Goal: Task Accomplishment & Management: Complete application form

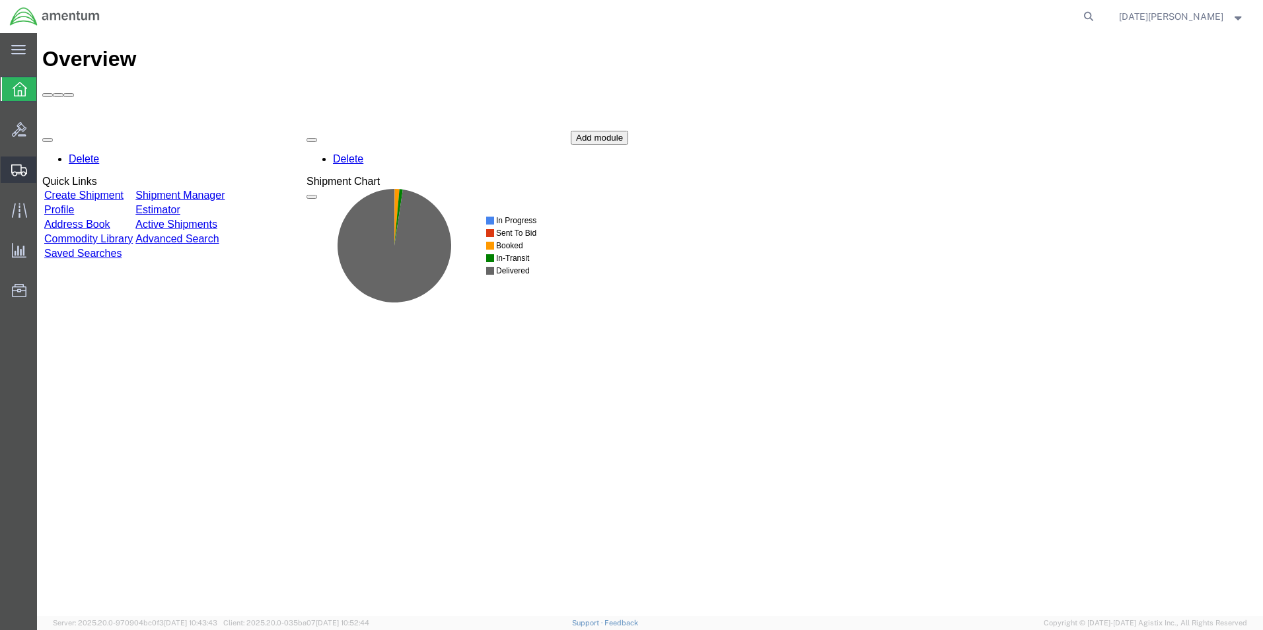
click at [0, 0] on span "Create from Template" at bounding box center [0, 0] width 0 height 0
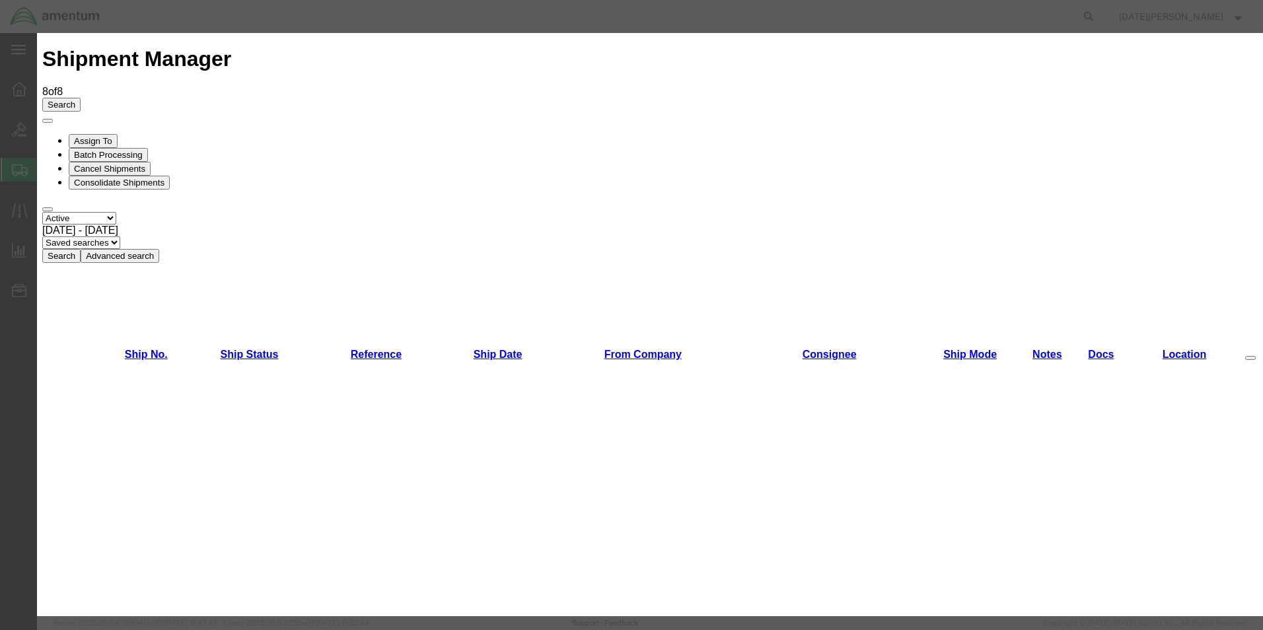
scroll to position [264, 0]
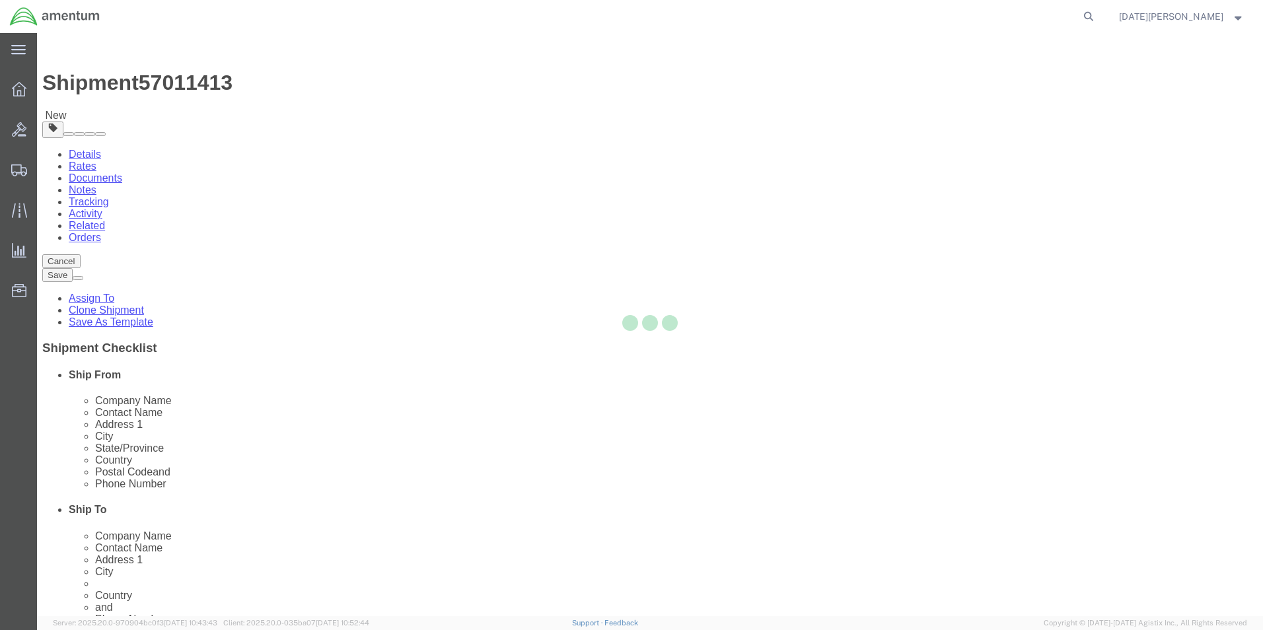
select select "49939"
select select "49933"
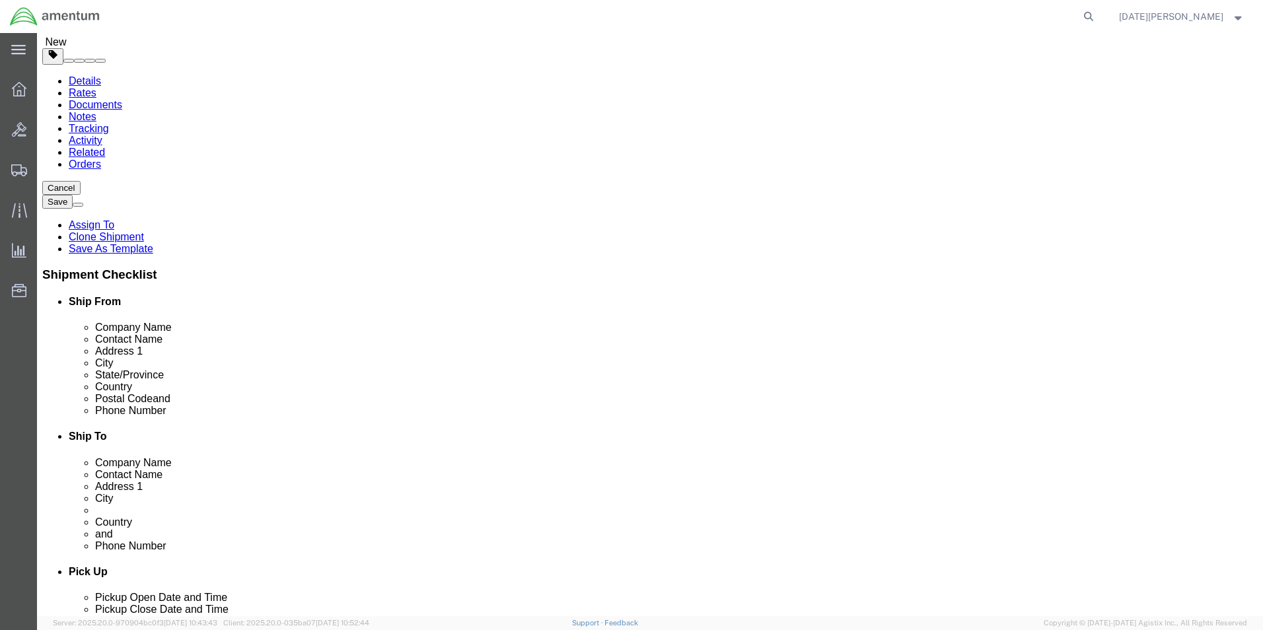
scroll to position [264, 0]
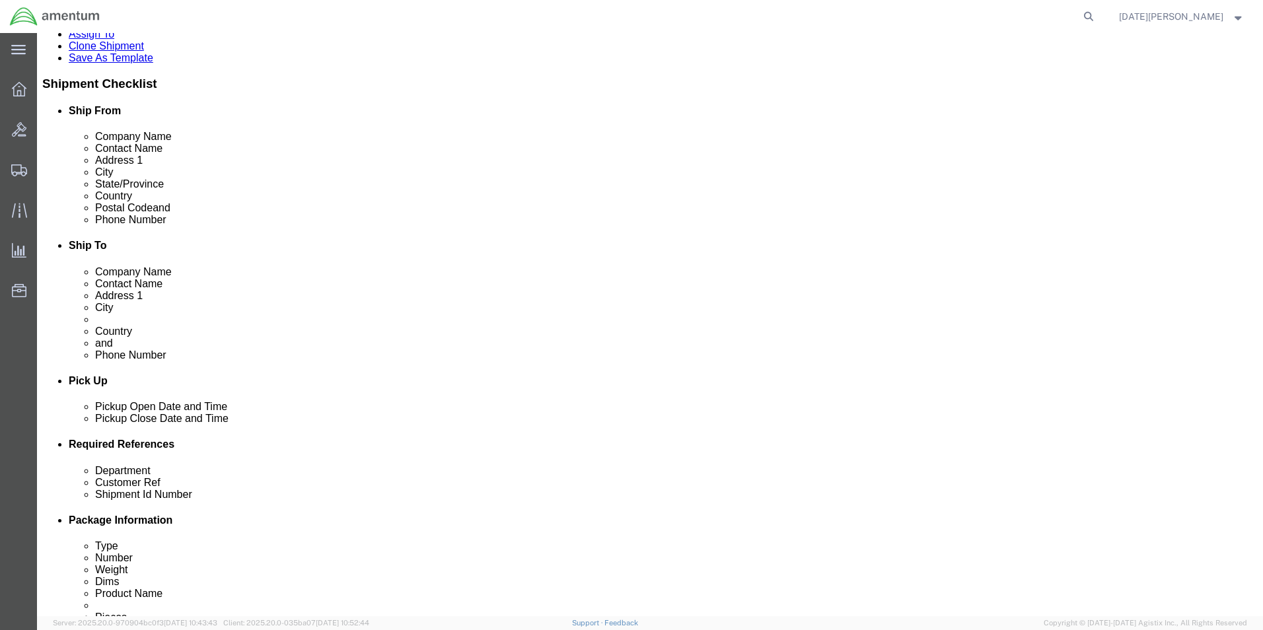
click input "text"
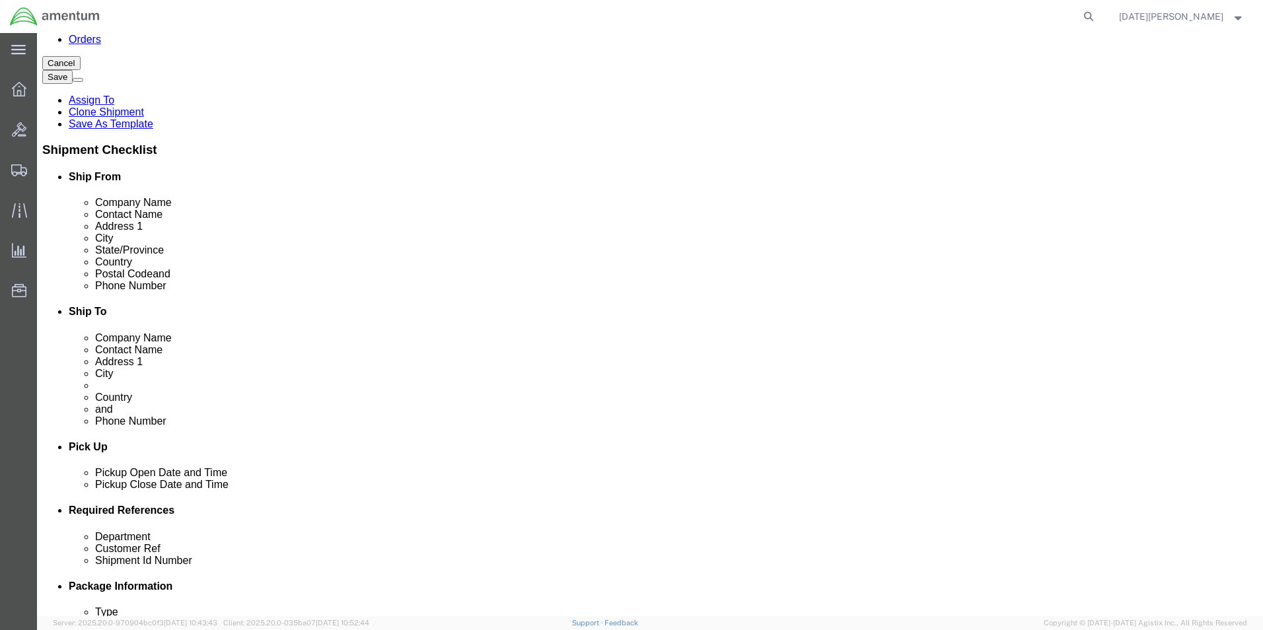
click div "Ship From Location Location CBP_El Paso, TX_ELP My Profile Location 1002-4122-6…"
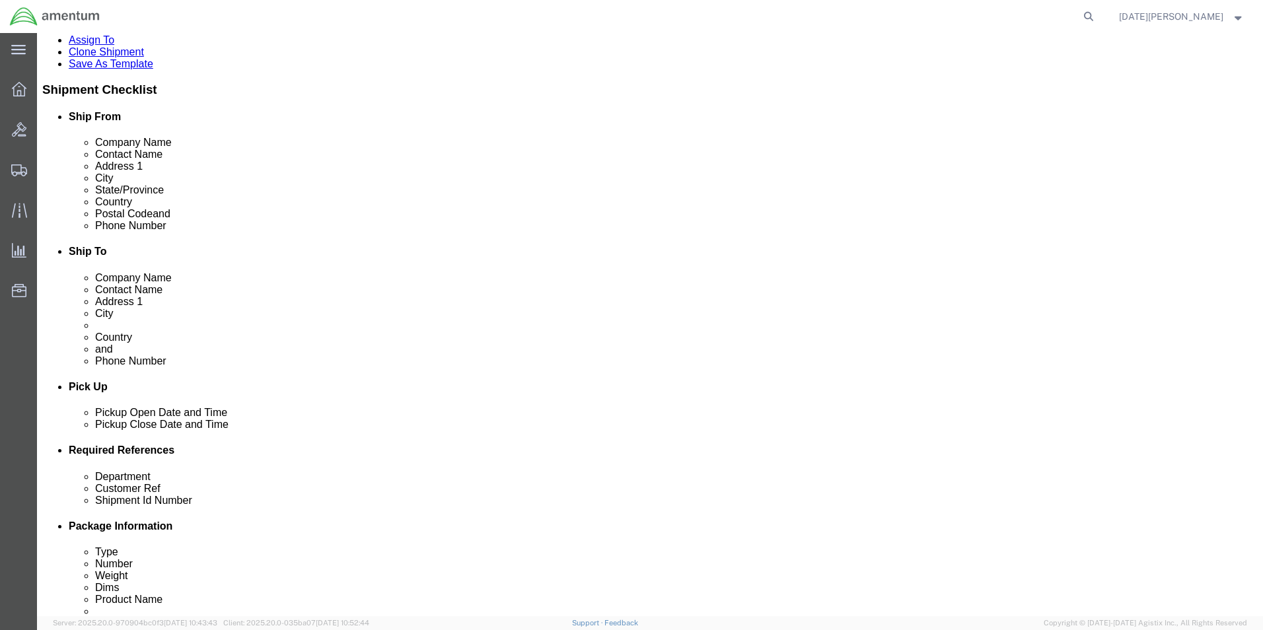
scroll to position [529, 0]
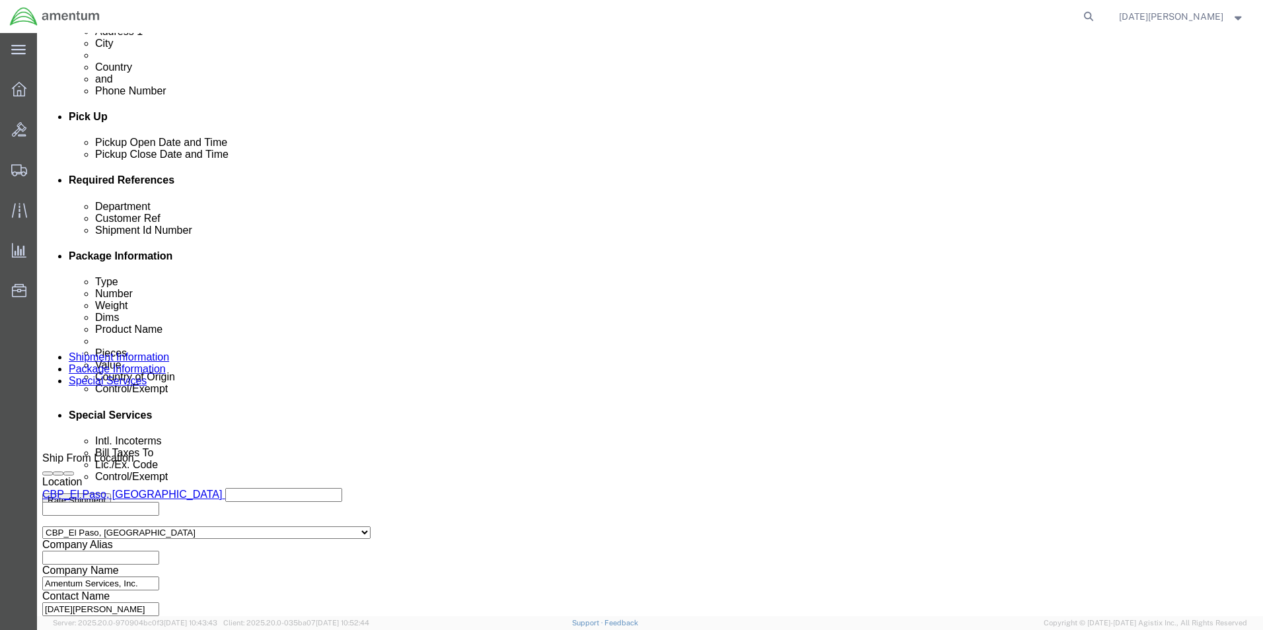
click input "cbp"
type input "CBP"
type input "SHOP GLOVES"
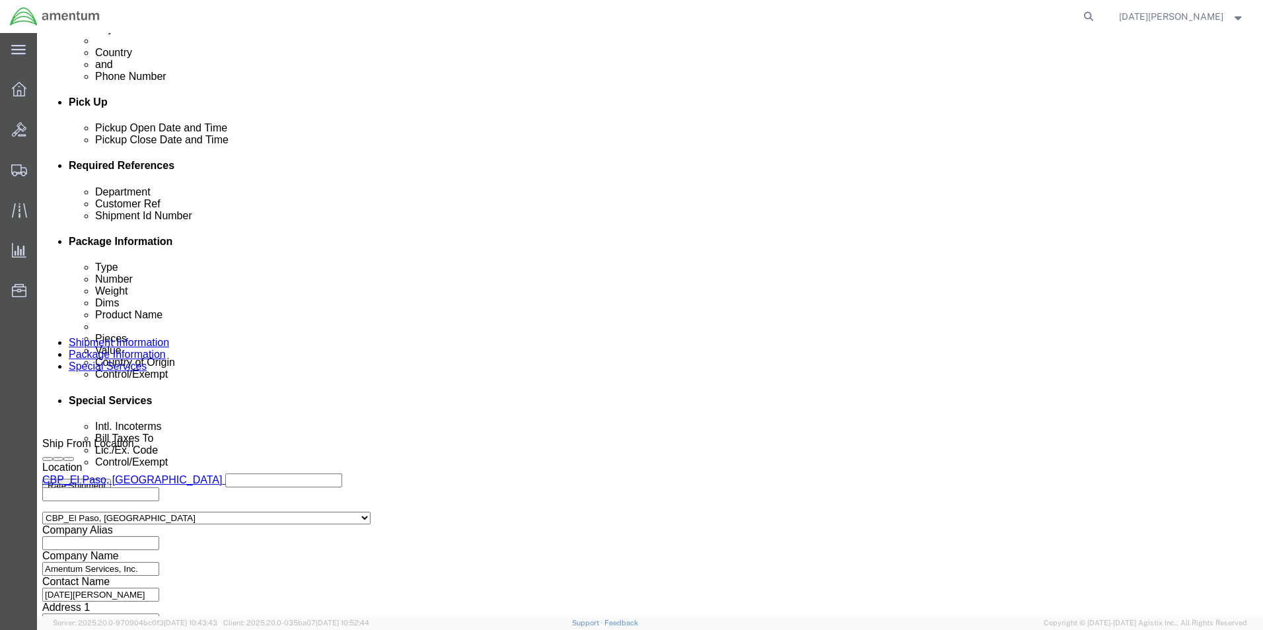
scroll to position [551, 0]
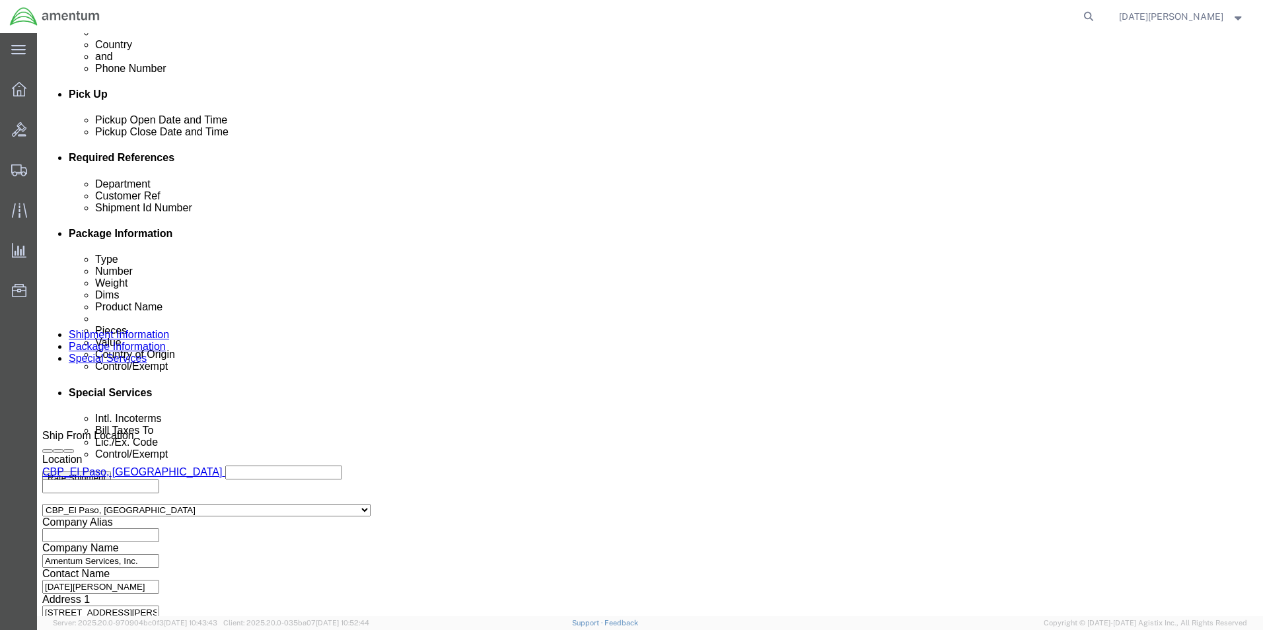
click button "Continue"
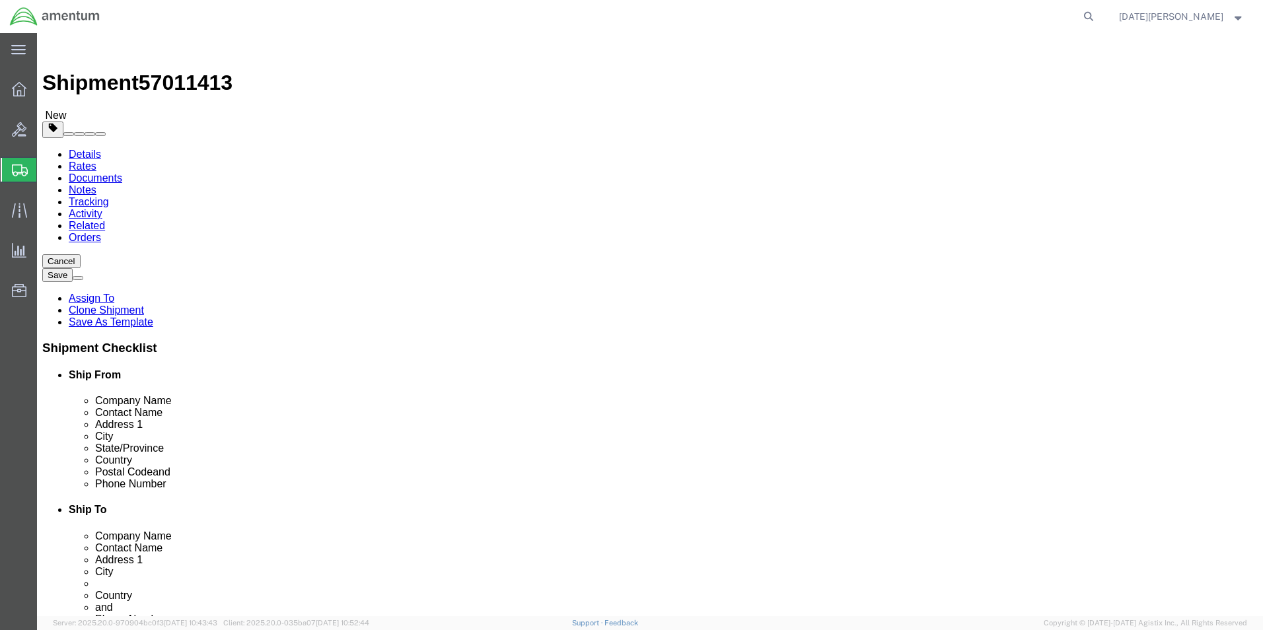
click input "5.00"
type input "21"
type input "10"
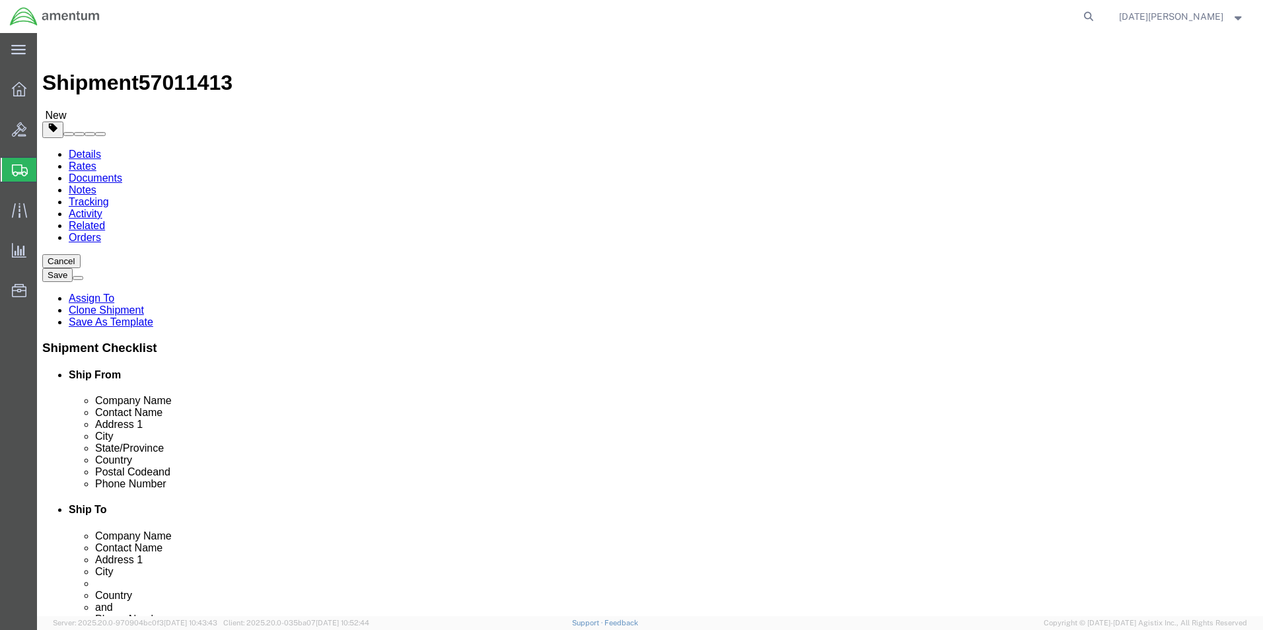
type input "10"
click input "5.00"
type input "115"
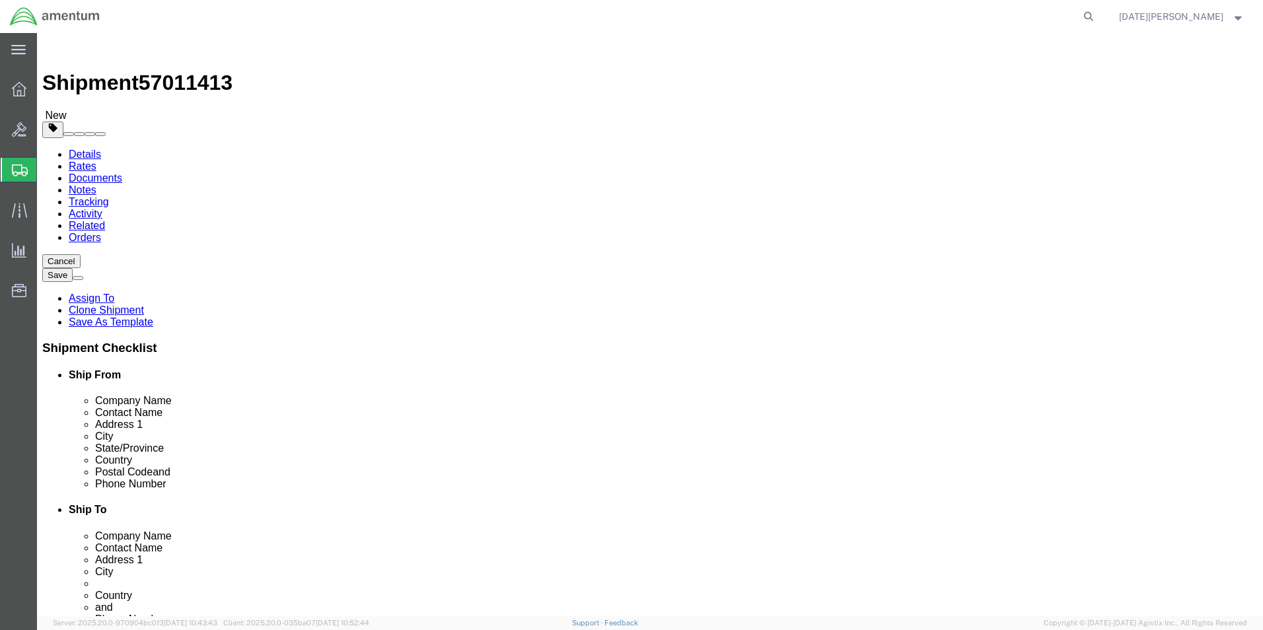
drag, startPoint x: 211, startPoint y: 257, endPoint x: 143, endPoint y: 255, distance: 67.4
click div "Number Number of packages of specified package type and dimensions 1"
drag, startPoint x: 196, startPoint y: 257, endPoint x: 61, endPoint y: 256, distance: 134.1
click div "Number 56"
type input "5"
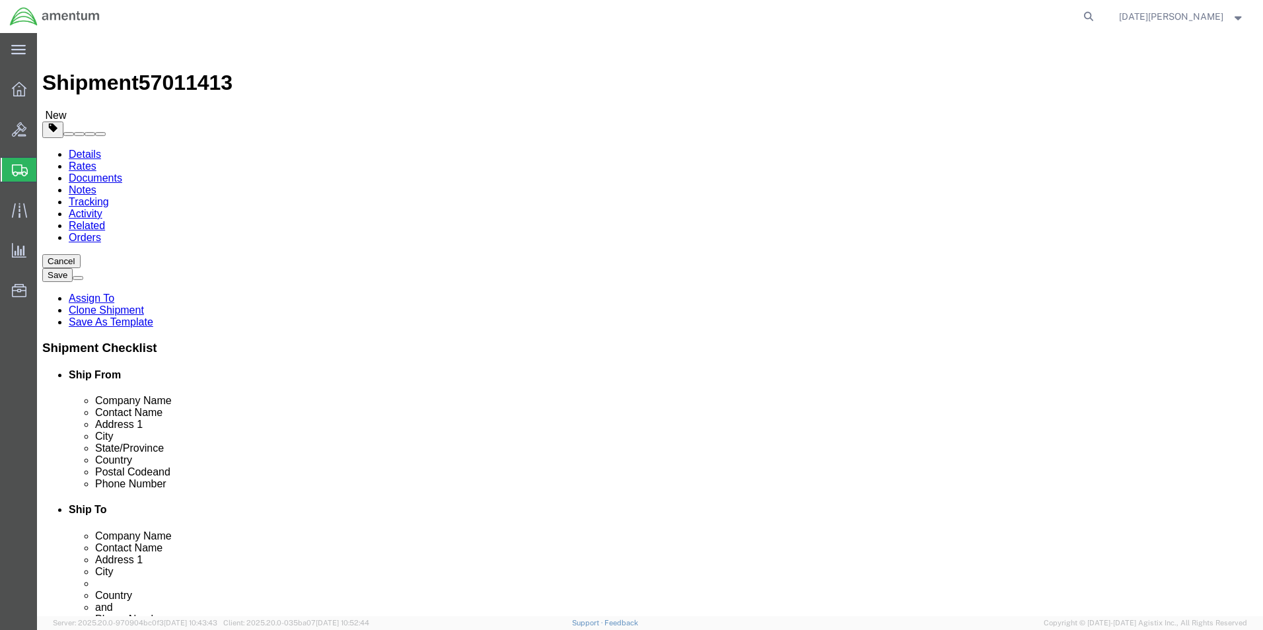
click div "Pieces: 2.00 Each Total value: 250.00 USD"
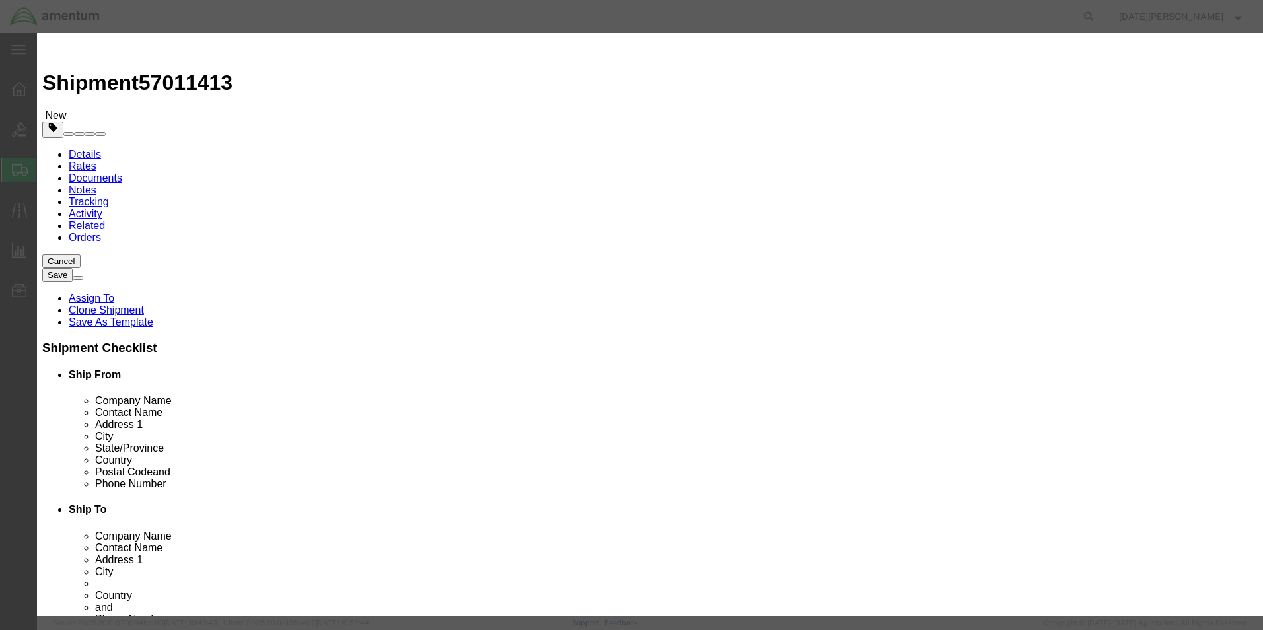
click input "2.00"
click input "a/c parts"
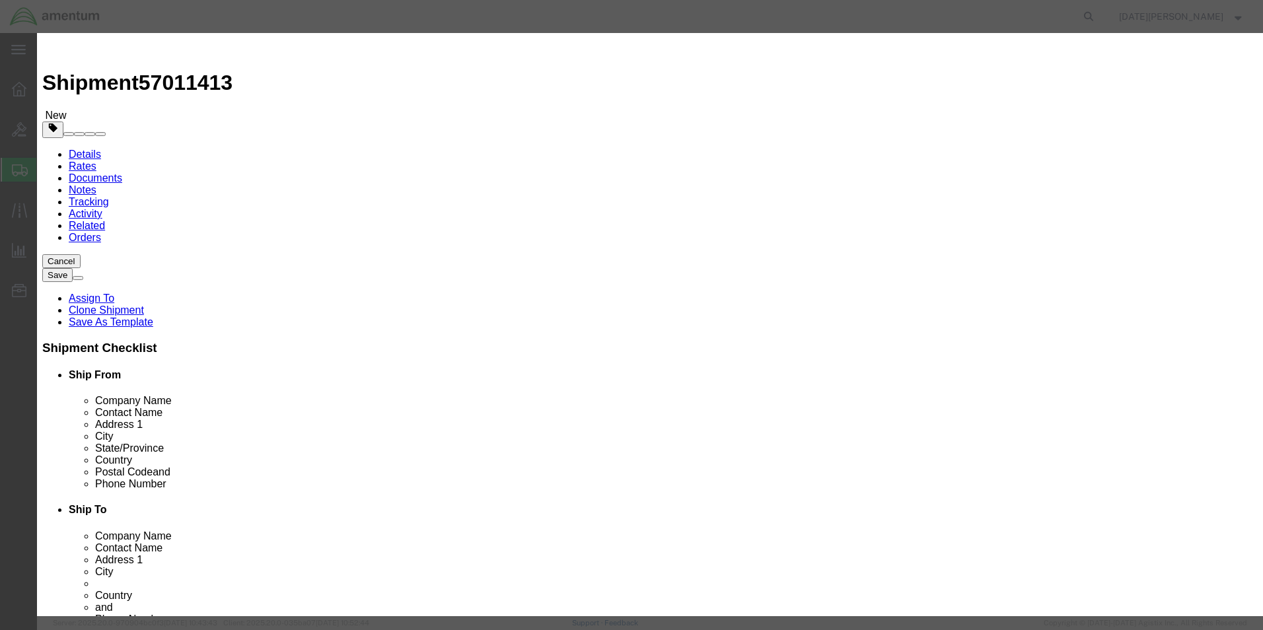
type input "SHOP GLOVES"
type input "50"
type input "6250"
type input "800"
select select "USD"
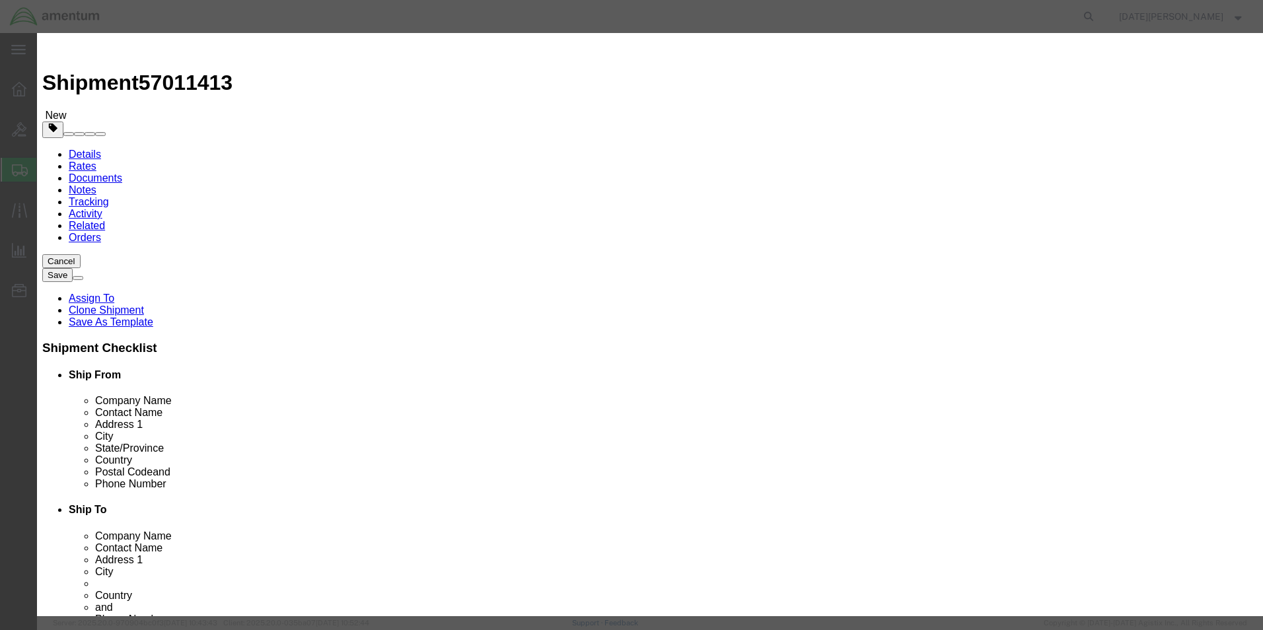
scroll to position [225, 0]
click button "Save & Close"
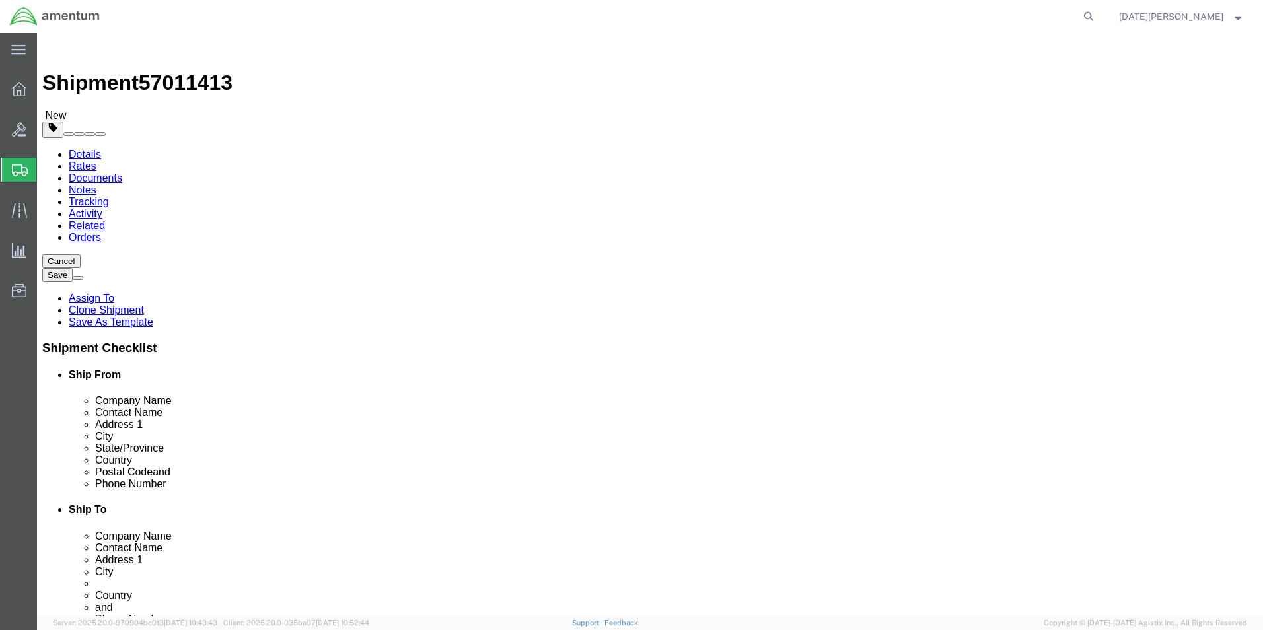
click span "button"
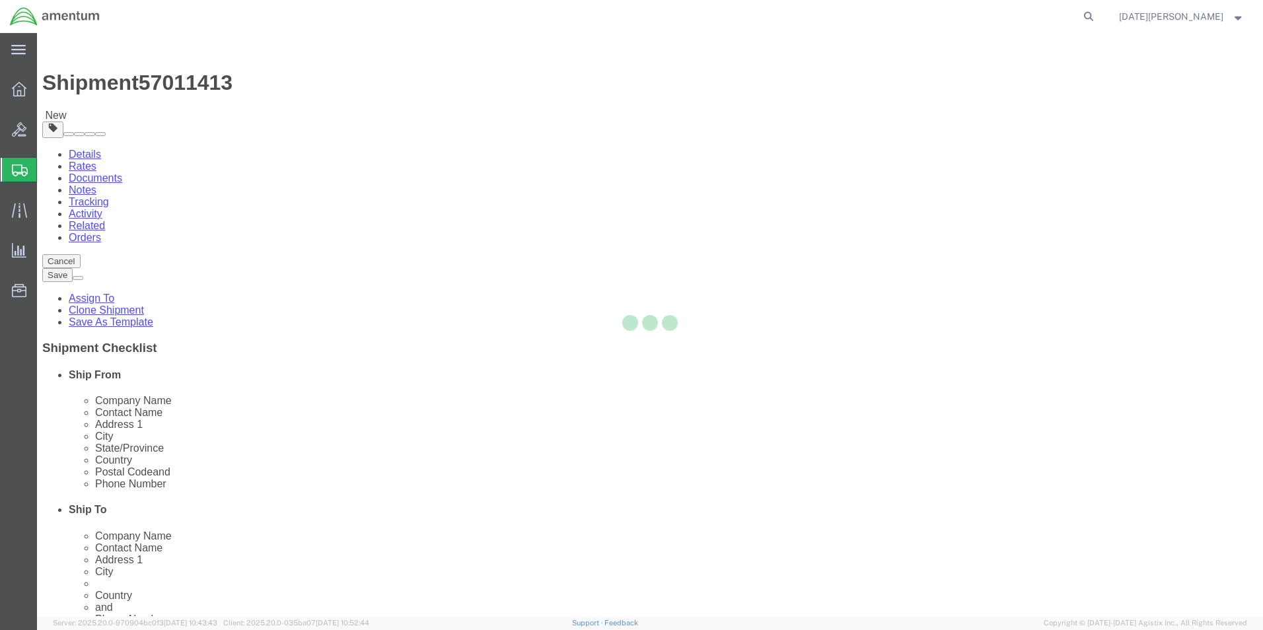
select select "CBOX"
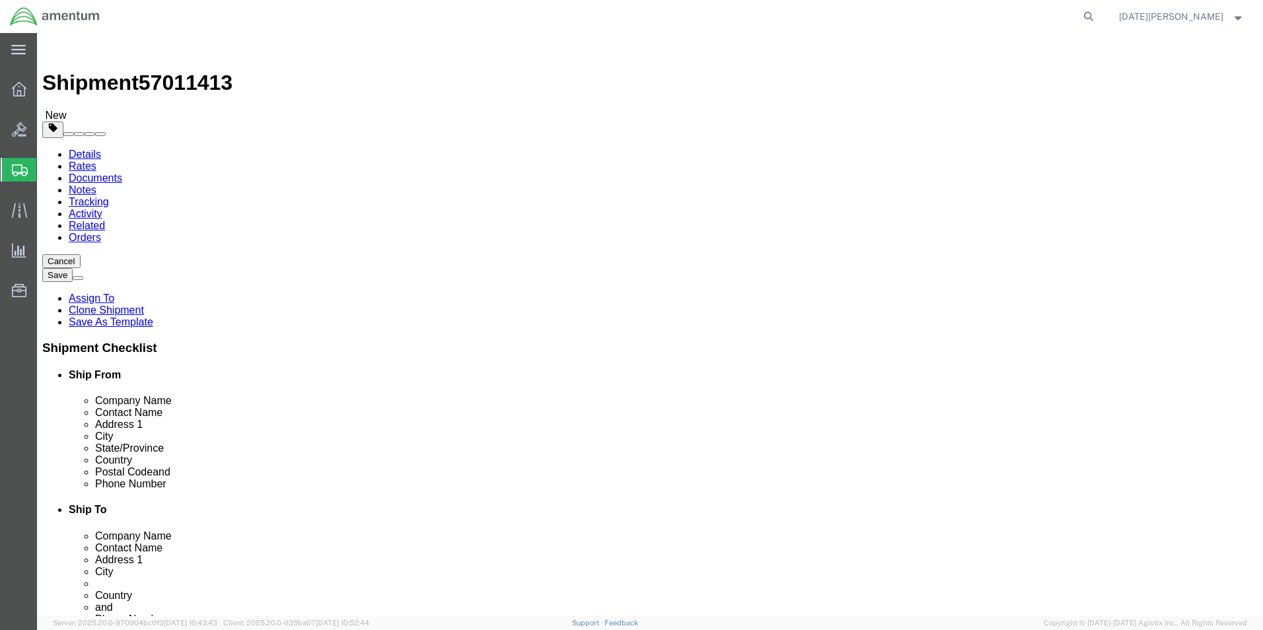
drag, startPoint x: 671, startPoint y: 257, endPoint x: 591, endPoint y: 256, distance: 79.9
click div "Number 5"
type input "1"
click div "Package Type Select BCK Boxes Bale(s) Basket(s) Bolt(s) Bottle(s) Buckets Bulk …"
drag, startPoint x: 692, startPoint y: 307, endPoint x: 608, endPoint y: 305, distance: 83.9
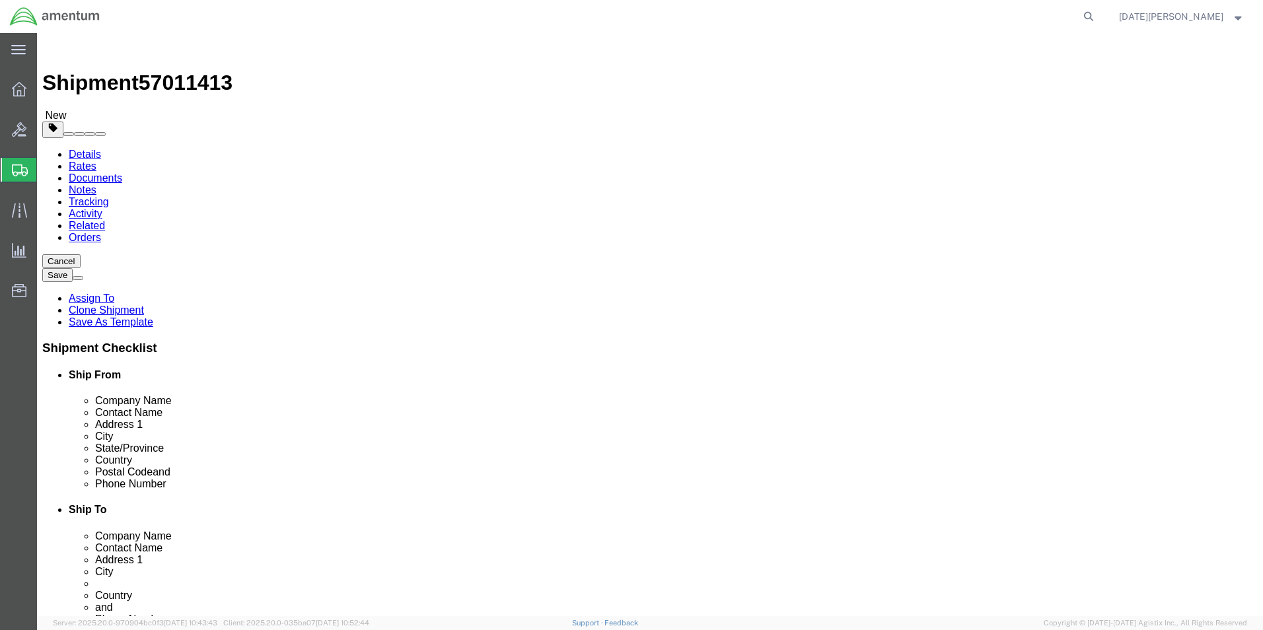
click div "Weight 115.00 Select kgs lbs Ship. t°"
type input "13.50"
click div "Pieces: 50.00 Each Total value: 800.00 USD"
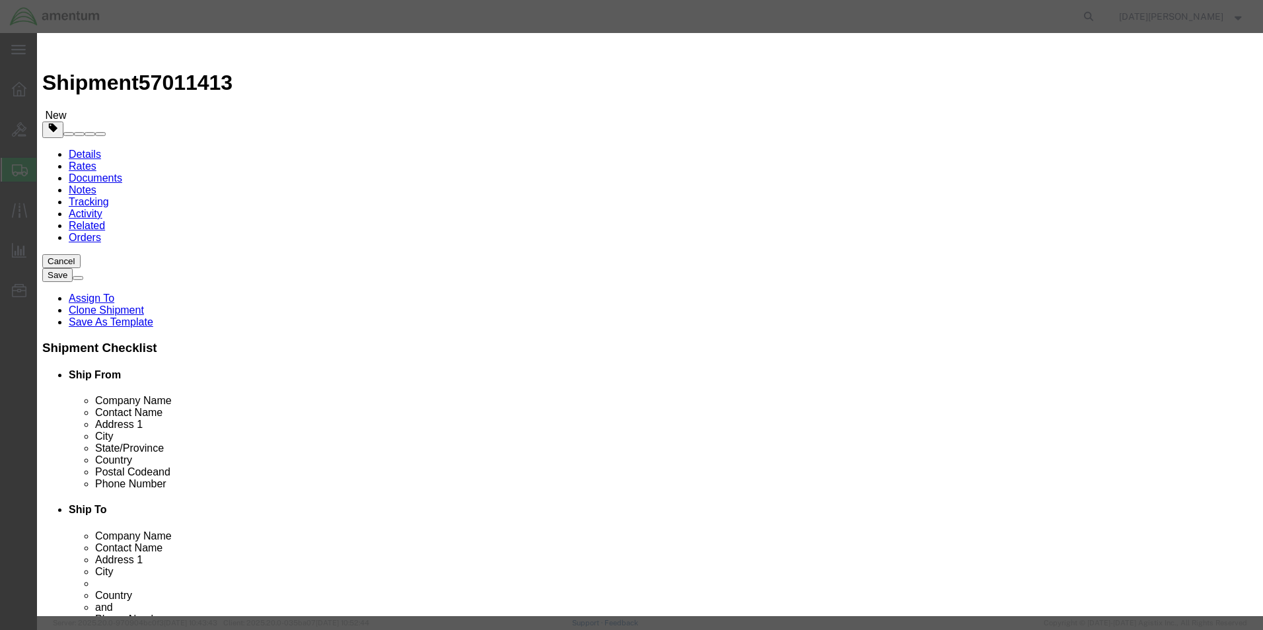
drag, startPoint x: 453, startPoint y: 126, endPoint x: 187, endPoint y: 122, distance: 265.6
click div "Edit content Commodity library Product Name SHOP GLOVES Pieces 50.00 Select Bag…"
type input "10"
type input "160"
click button "Save & Close"
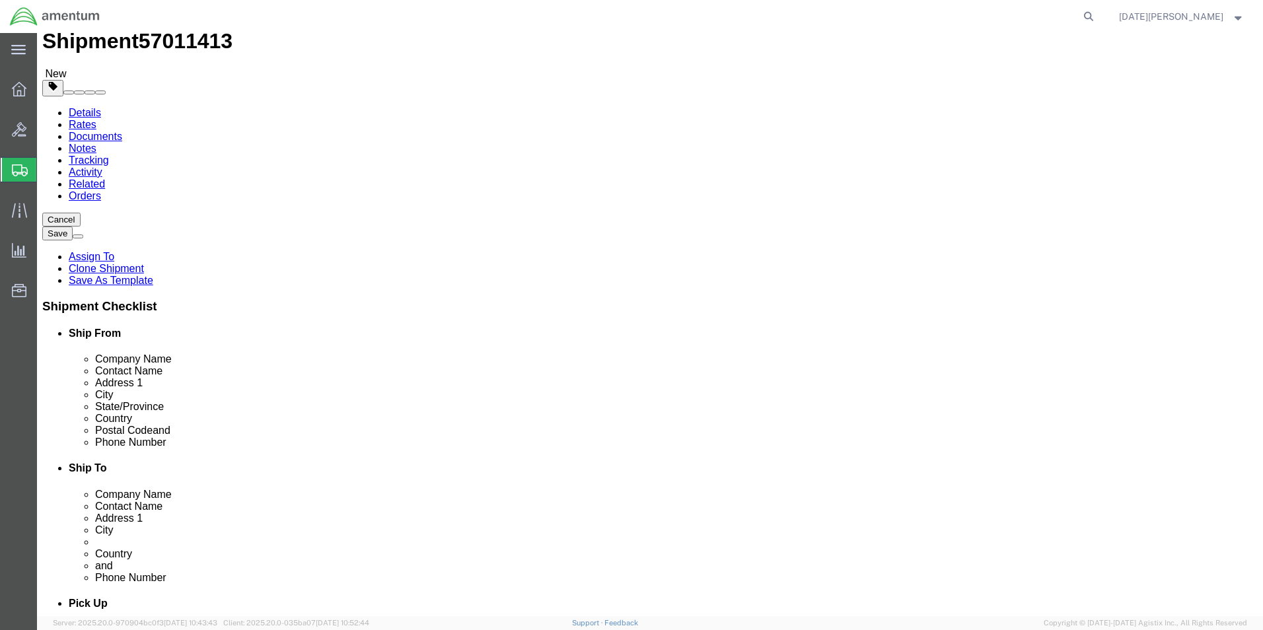
scroll to position [88, 0]
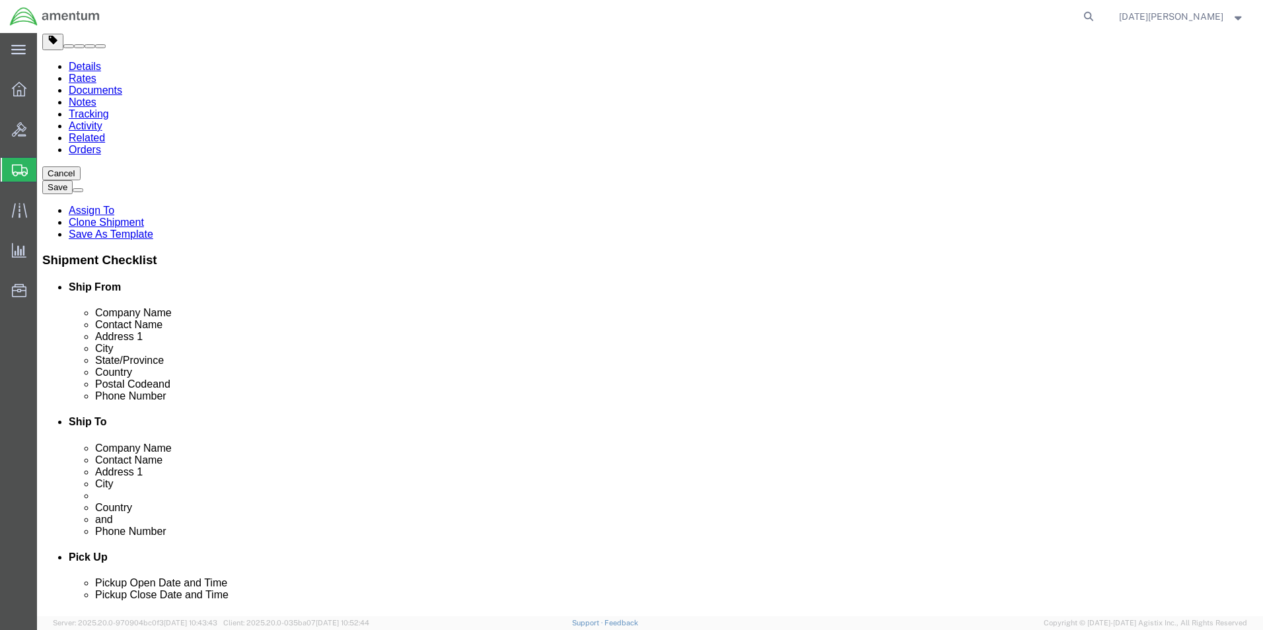
click button "Continue"
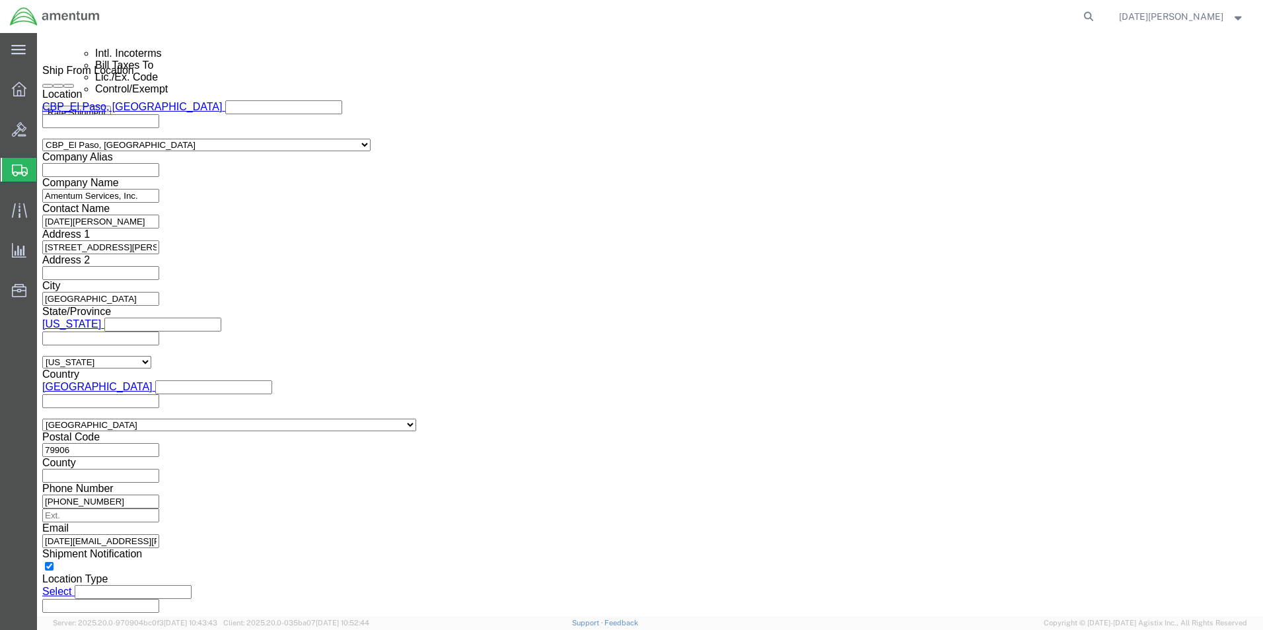
scroll to position [550, 0]
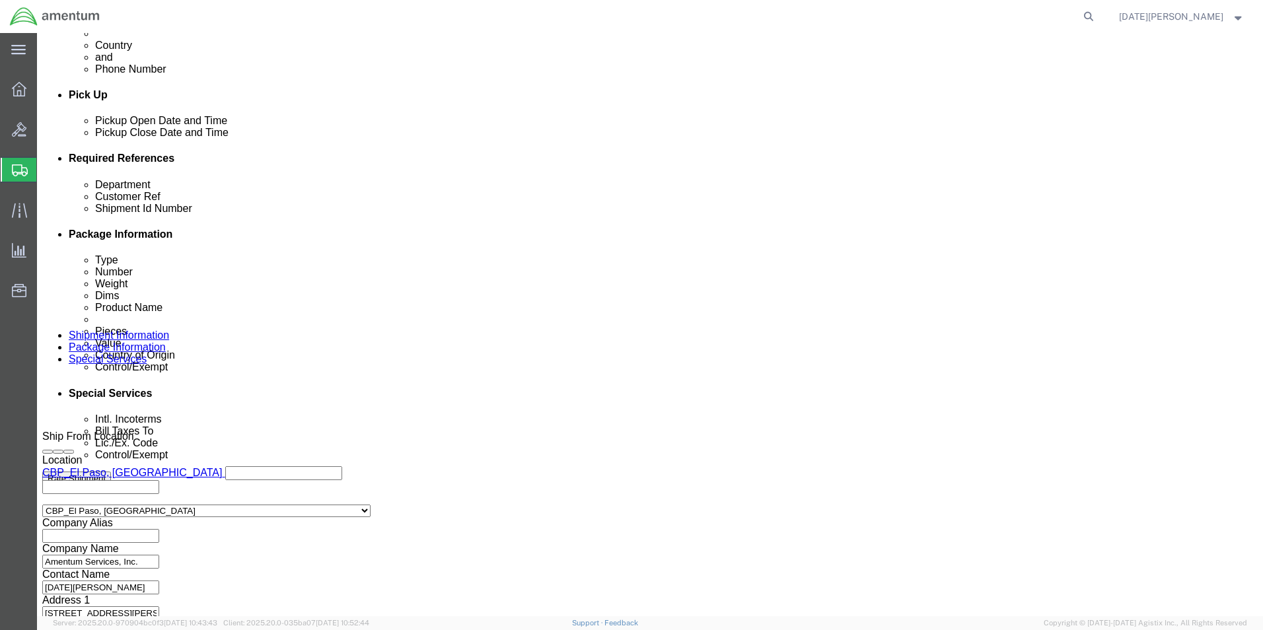
click select "Select Carriage Insurance Paid Carriage Paid To Cost and Freight Cost Insurance…"
select select "DAT"
click select "Select Carriage Insurance Paid Carriage Paid To Cost and Freight Cost Insurance…"
select select "SHIP"
select select "RCPN"
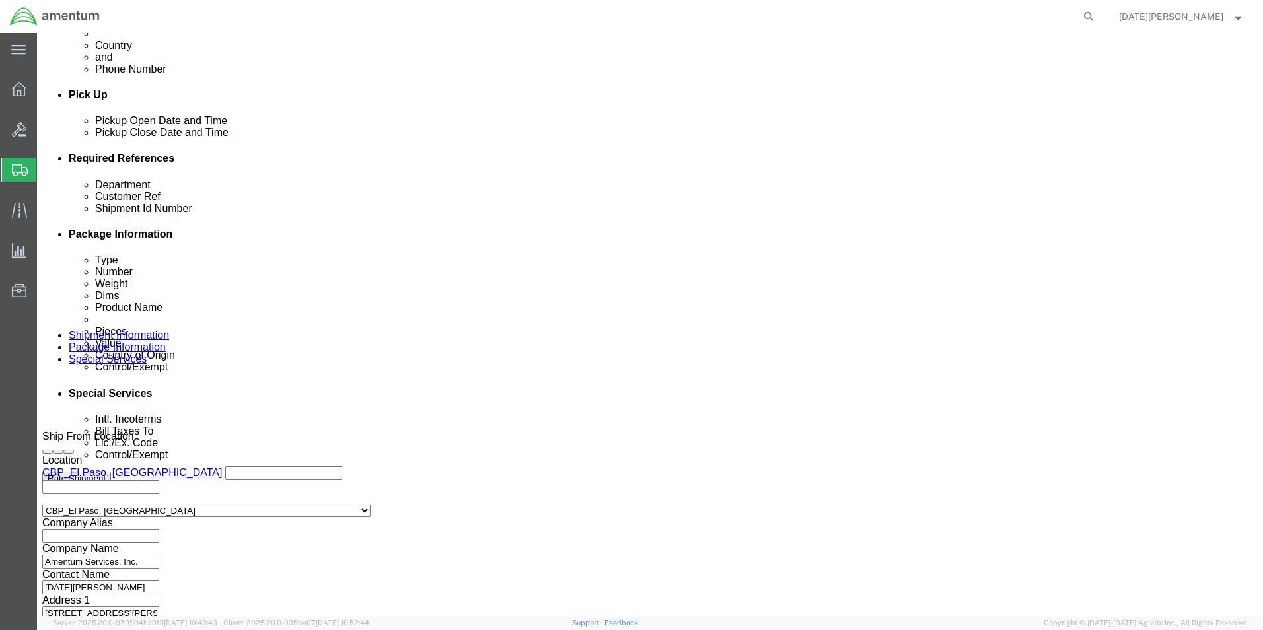
click select "Select Carriage Insurance Paid Carriage Paid To Cost and Freight Cost Insurance…"
select select "DDP"
click select "Select Carriage Insurance Paid Carriage Paid To Cost and Freight Cost Insurance…"
select select "SHIP"
click div "Manage special services Handling Options Hold at Location Return Info Service O…"
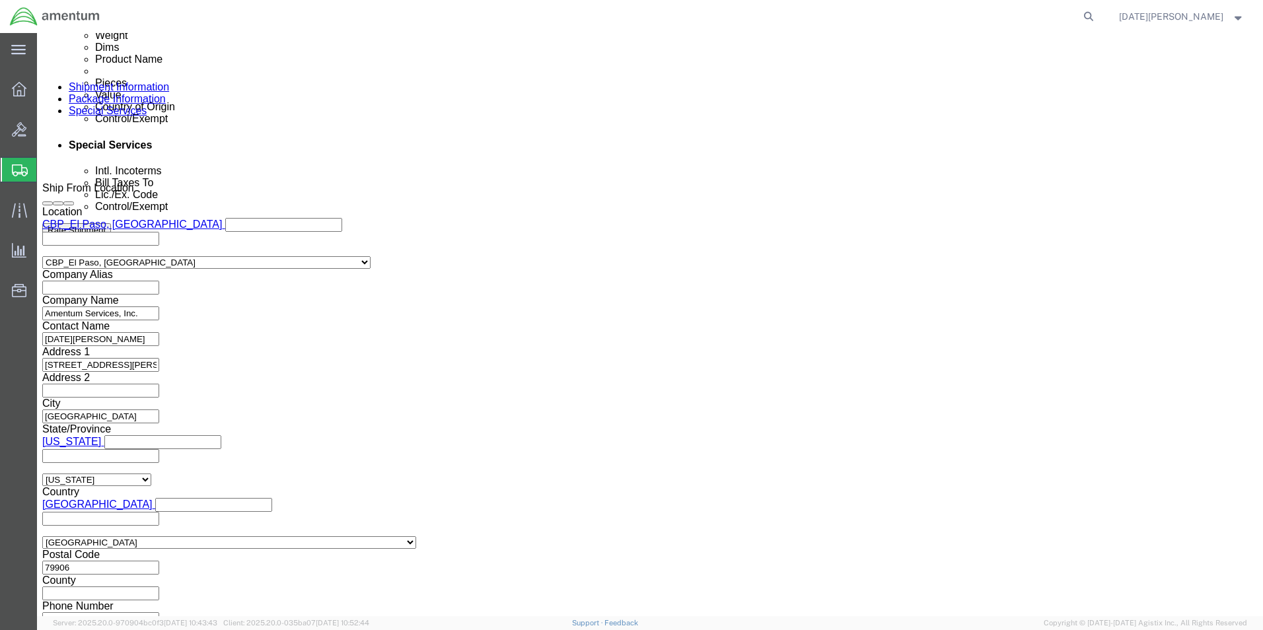
scroll to position [947, 0]
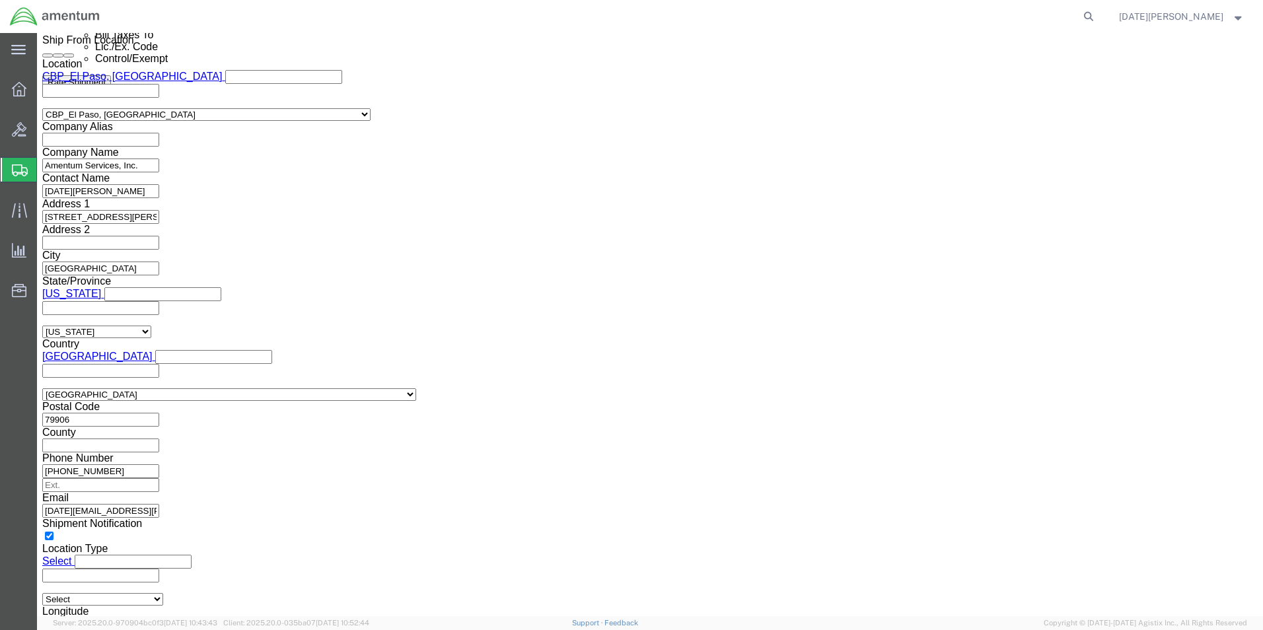
click button "Rate Shipment"
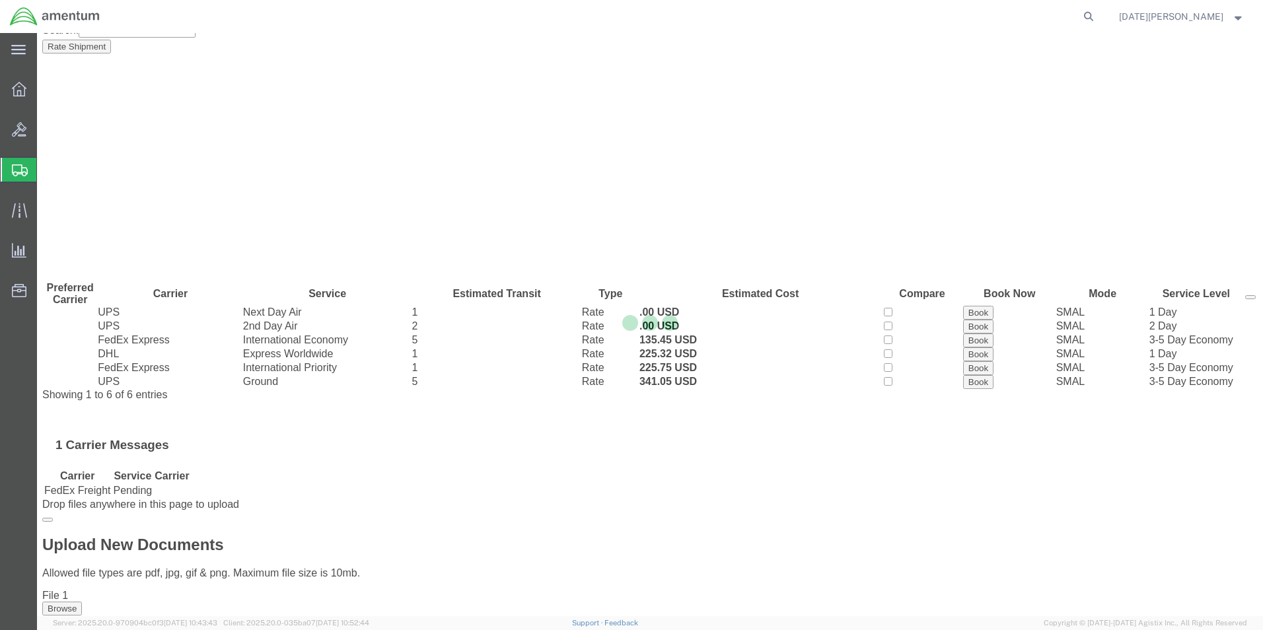
scroll to position [0, 0]
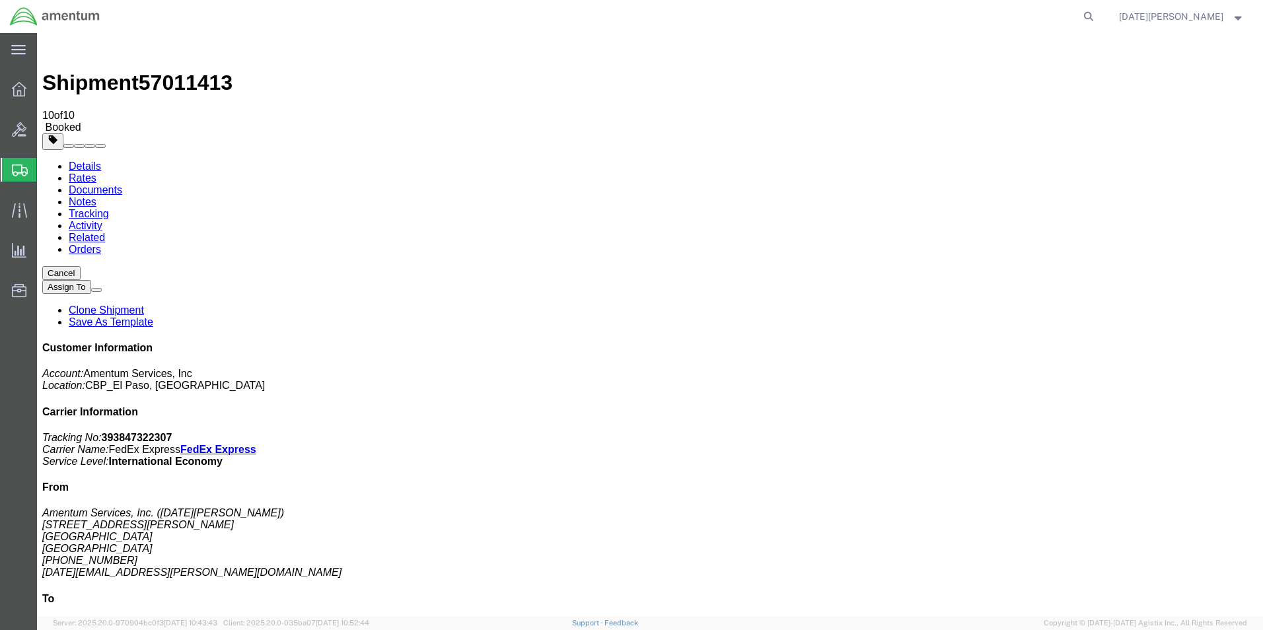
drag, startPoint x: 449, startPoint y: 33, endPoint x: 554, endPoint y: 210, distance: 205.5
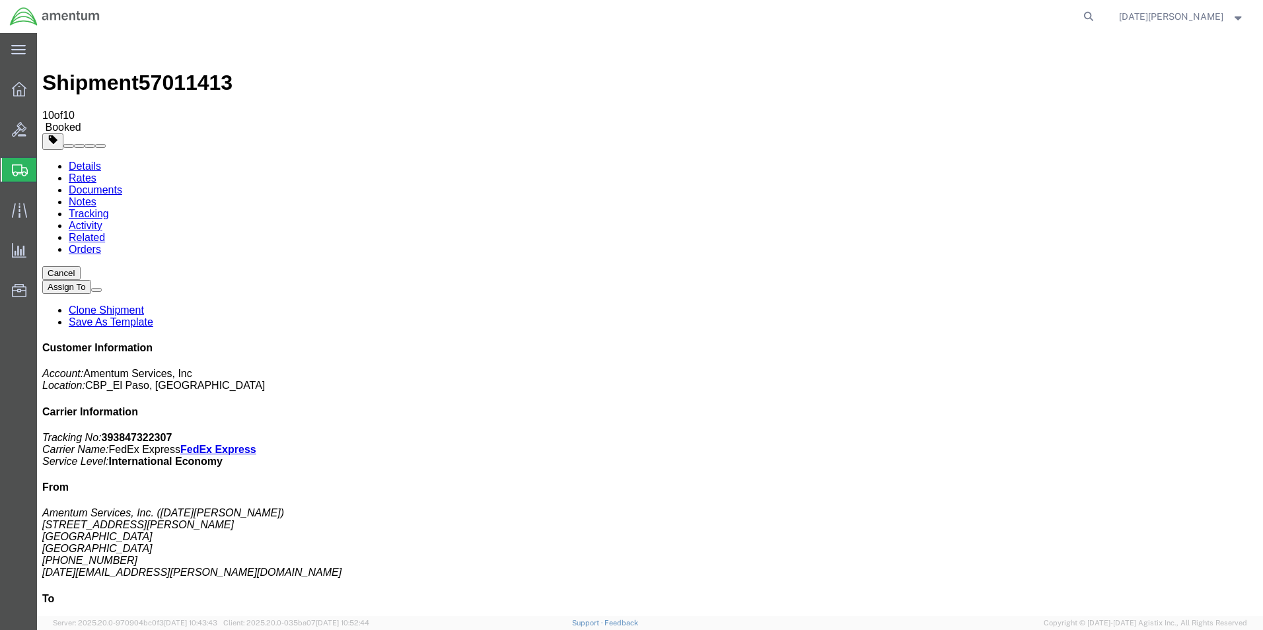
click at [0, 0] on span "Create from Template" at bounding box center [0, 0] width 0 height 0
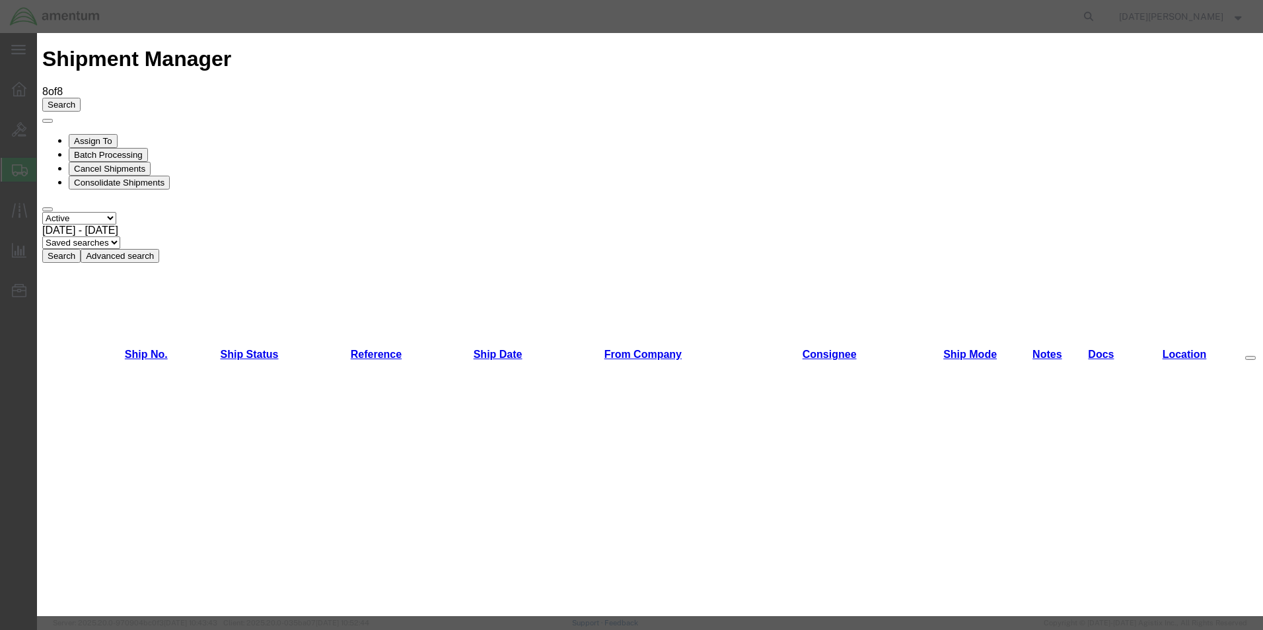
scroll to position [727, 0]
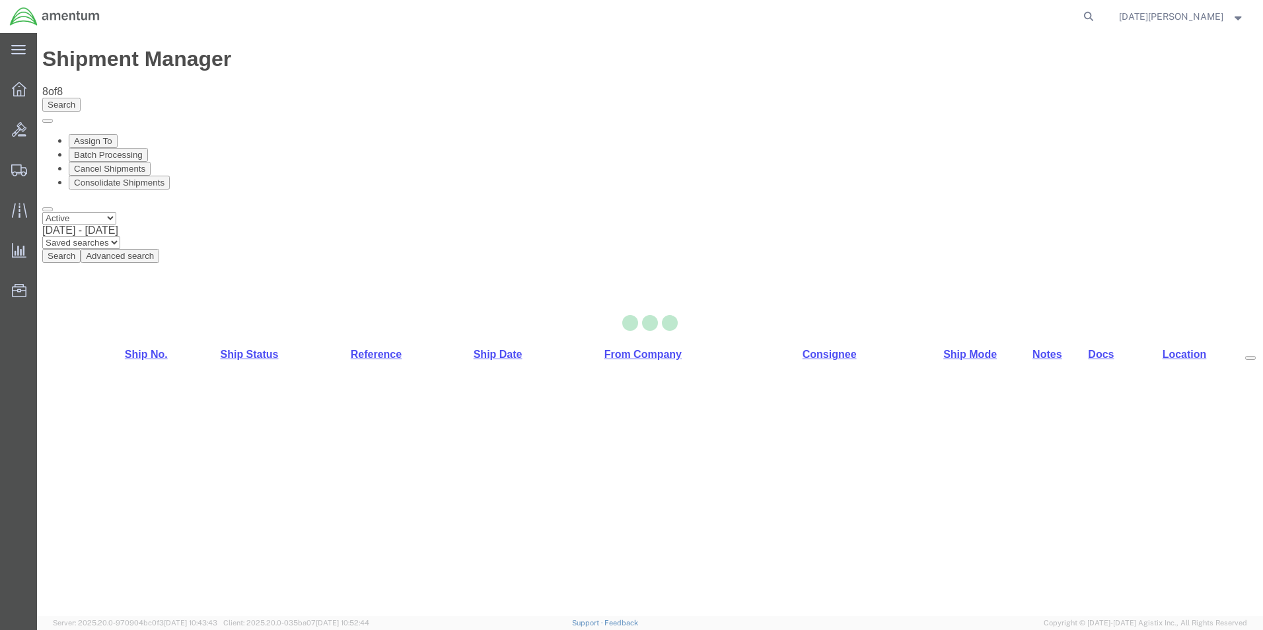
select select "49939"
select select "49920"
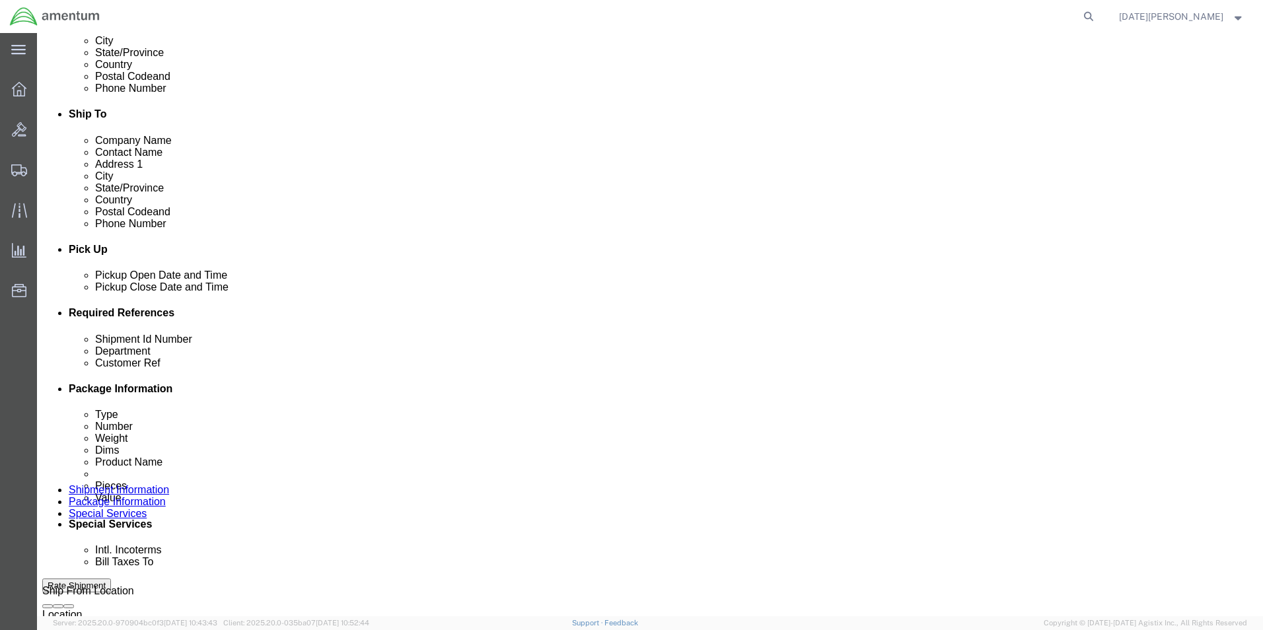
scroll to position [396, 0]
drag, startPoint x: 258, startPoint y: 412, endPoint x: 141, endPoint y: 413, distance: 116.3
click div "Shipment Id Number USAGE#"
type input "573-007745"
paste input "573-007745"
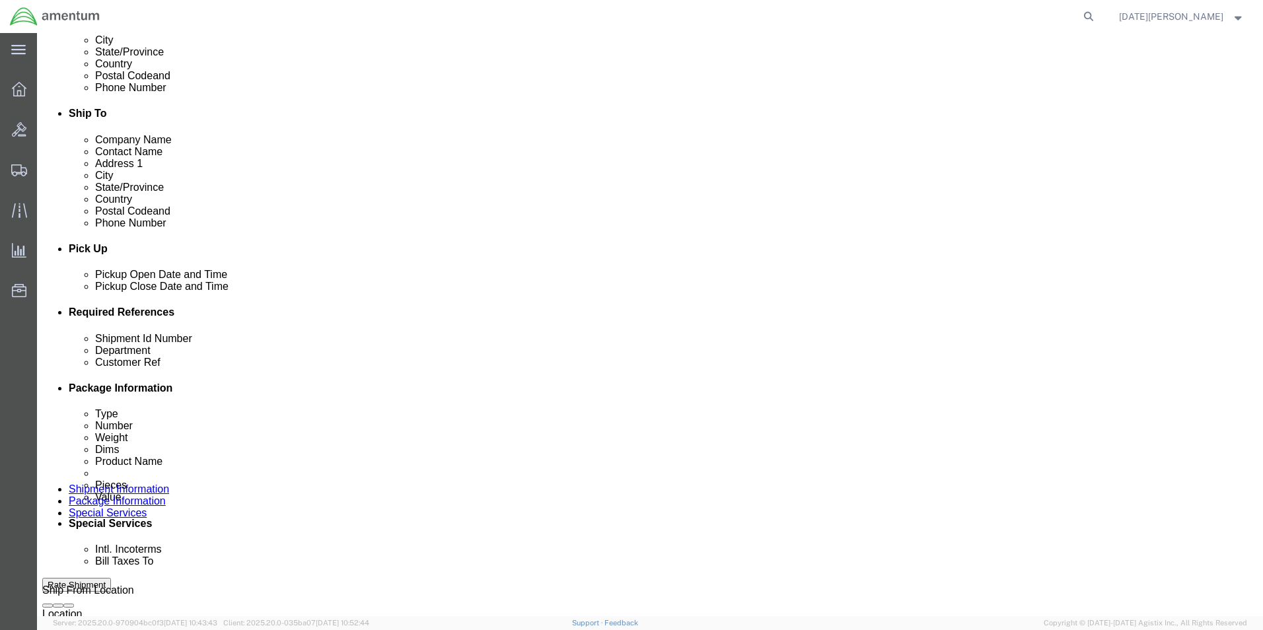
type input "573-007745"
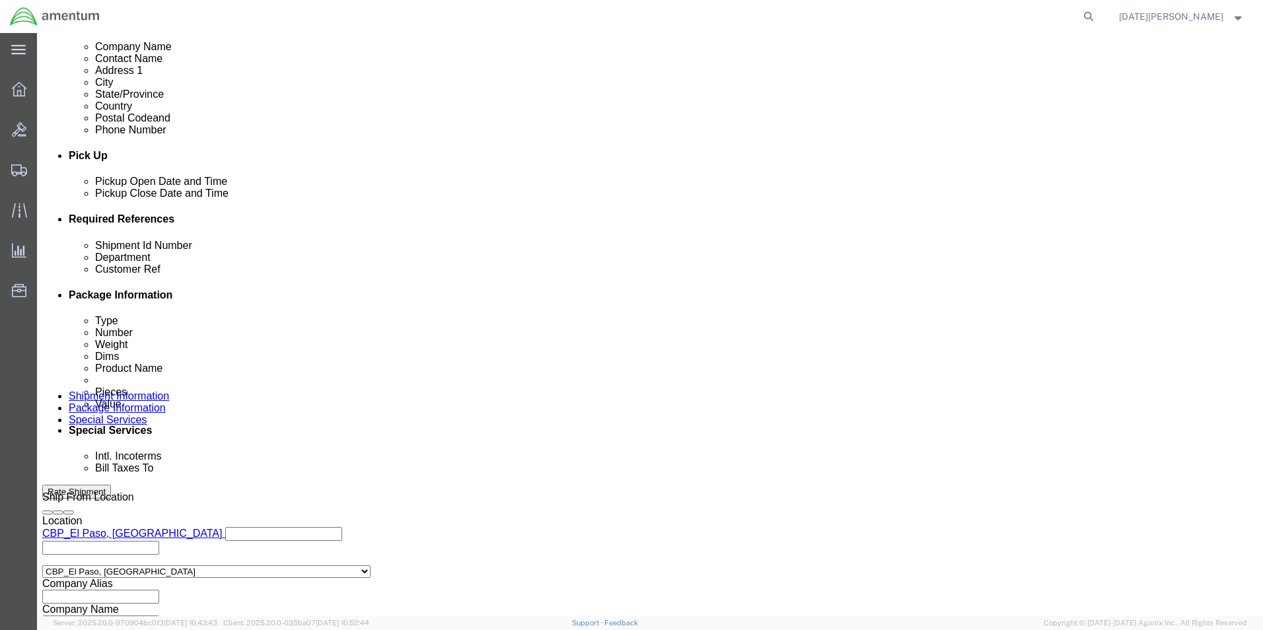
scroll to position [551, 0]
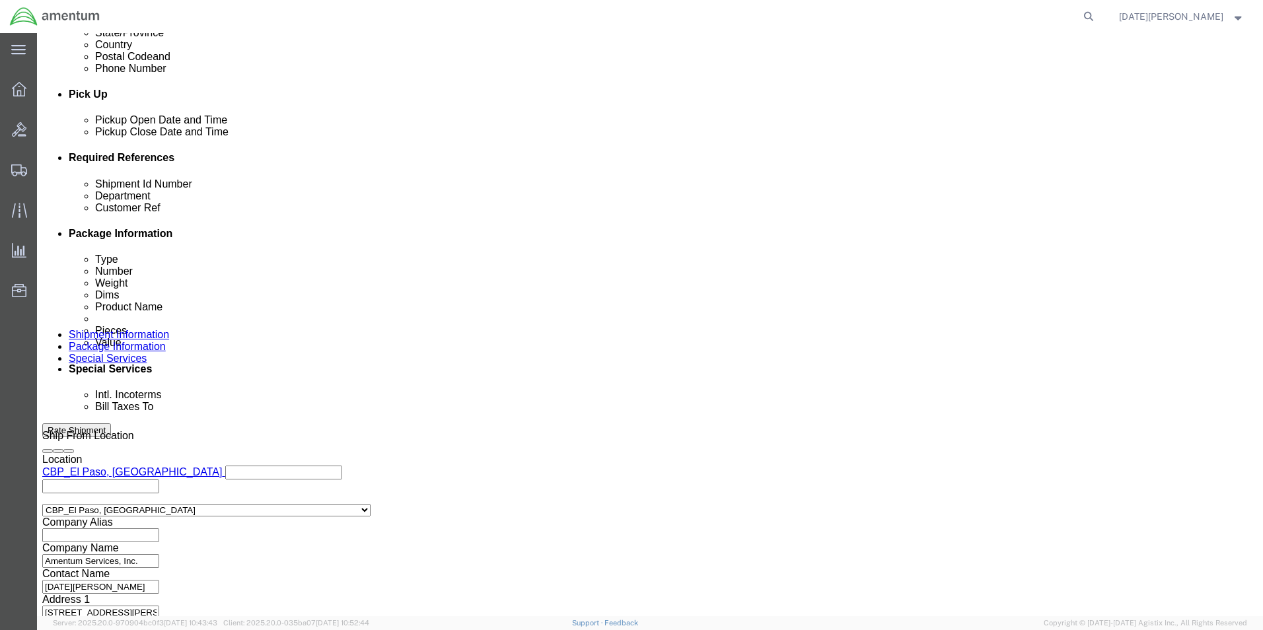
click button "Continue"
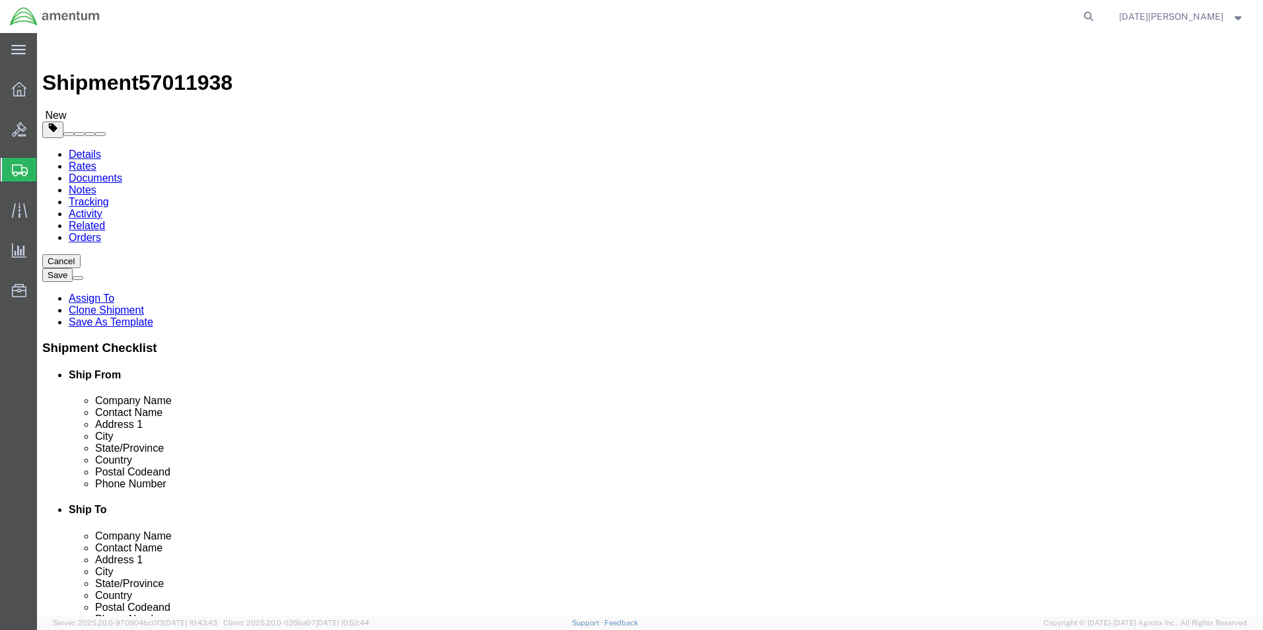
click input "8.00"
type input "18"
type input "12"
type input "54"
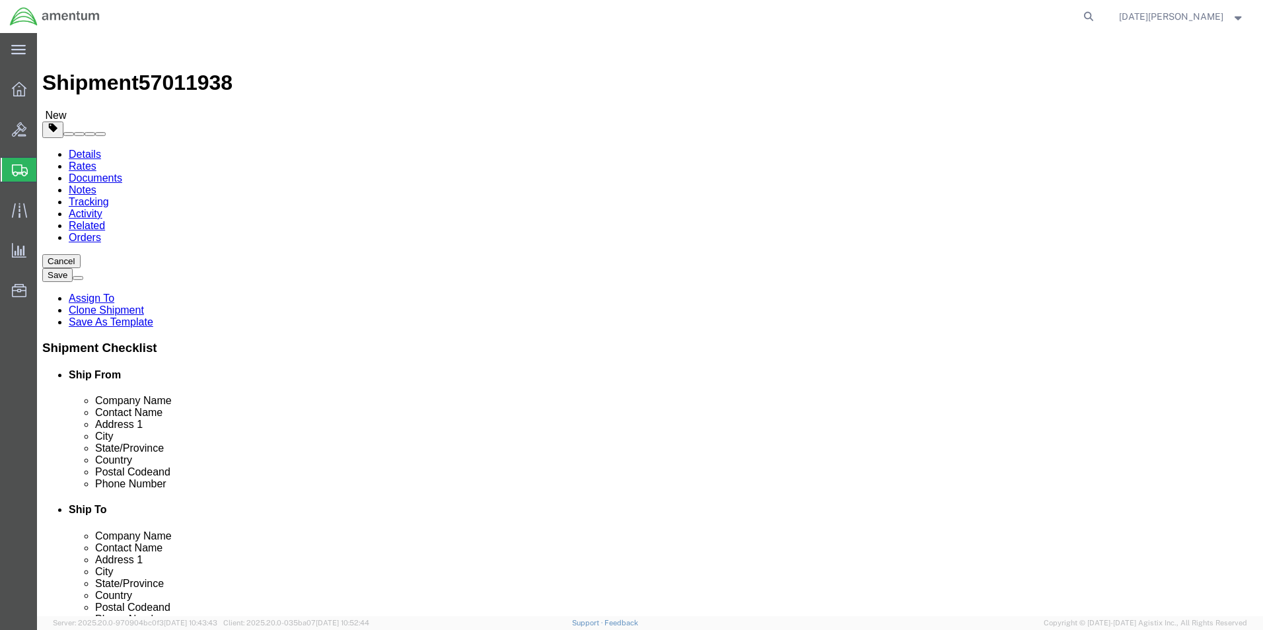
click dd "12.00 Each"
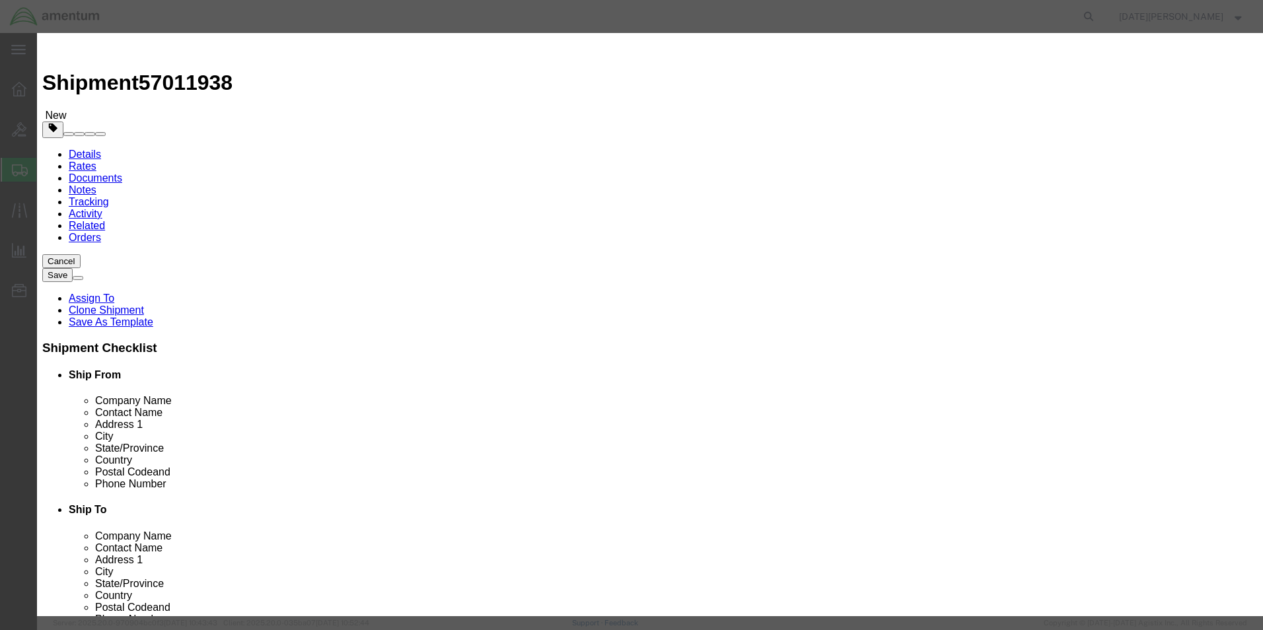
drag, startPoint x: 421, startPoint y: 128, endPoint x: 301, endPoint y: 132, distance: 120.3
click div "Pieces 12.00 Select Bag Barrels 100Board Feet Bottle Box Blister Pack Carats Ca…"
type input "24"
type input "120"
type input "350"
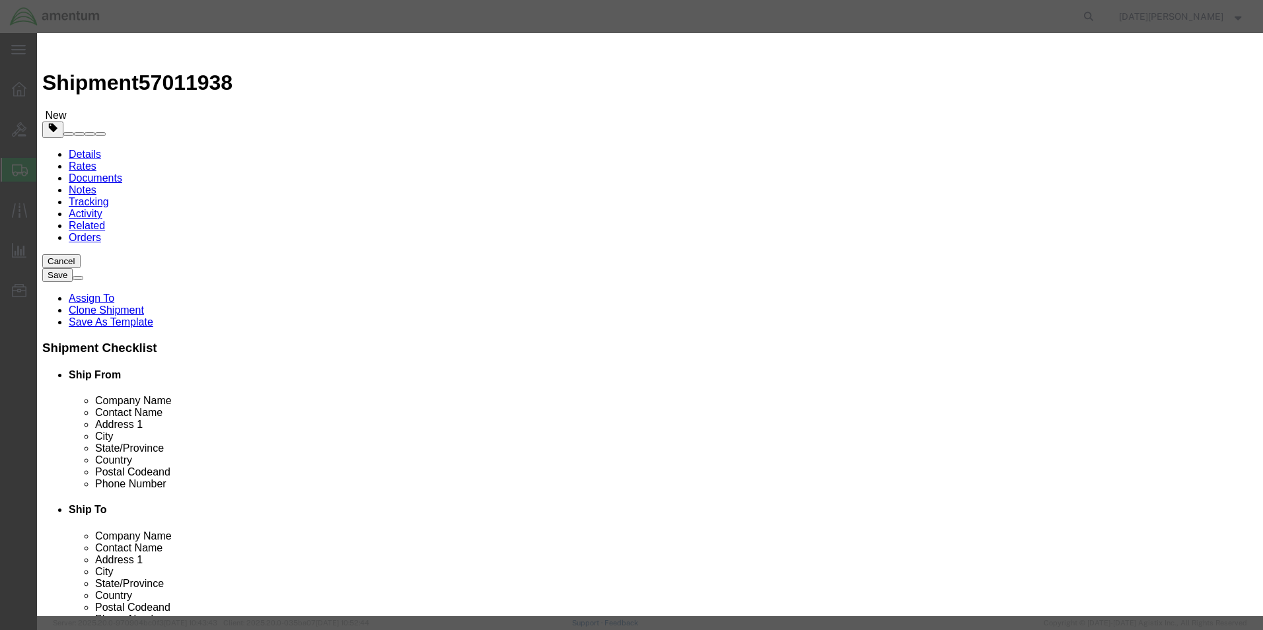
select select "USD"
click input "PAINT BRUSHES"
type input "hydraulic fluid"
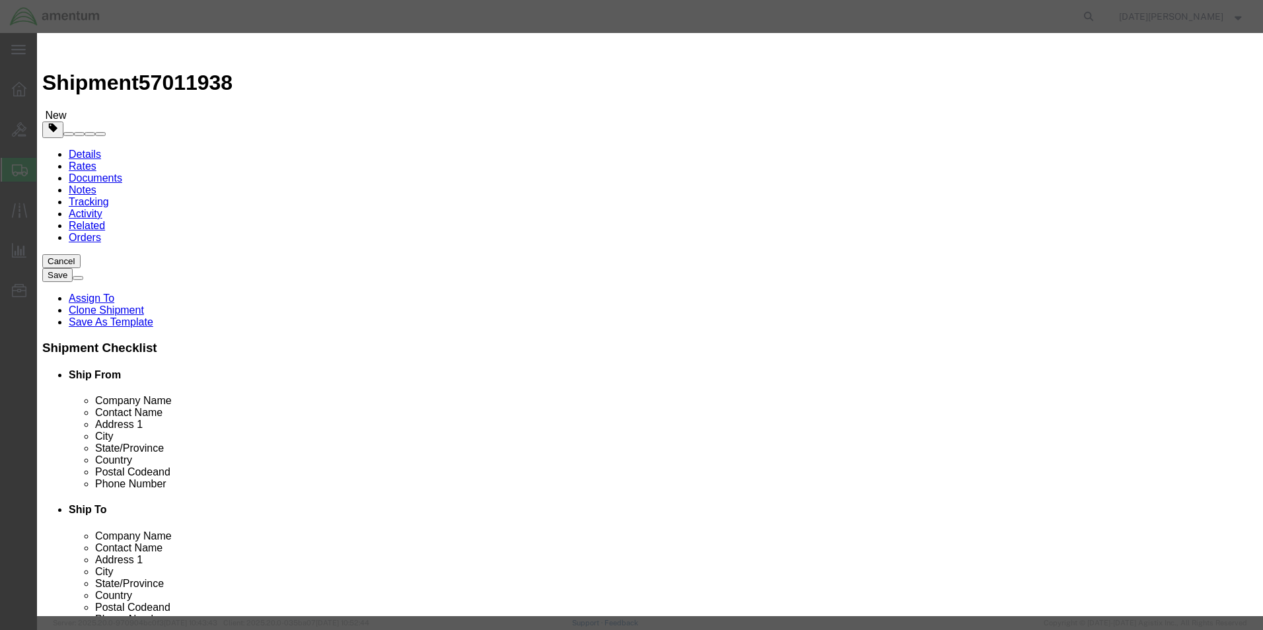
click button "Save & Close"
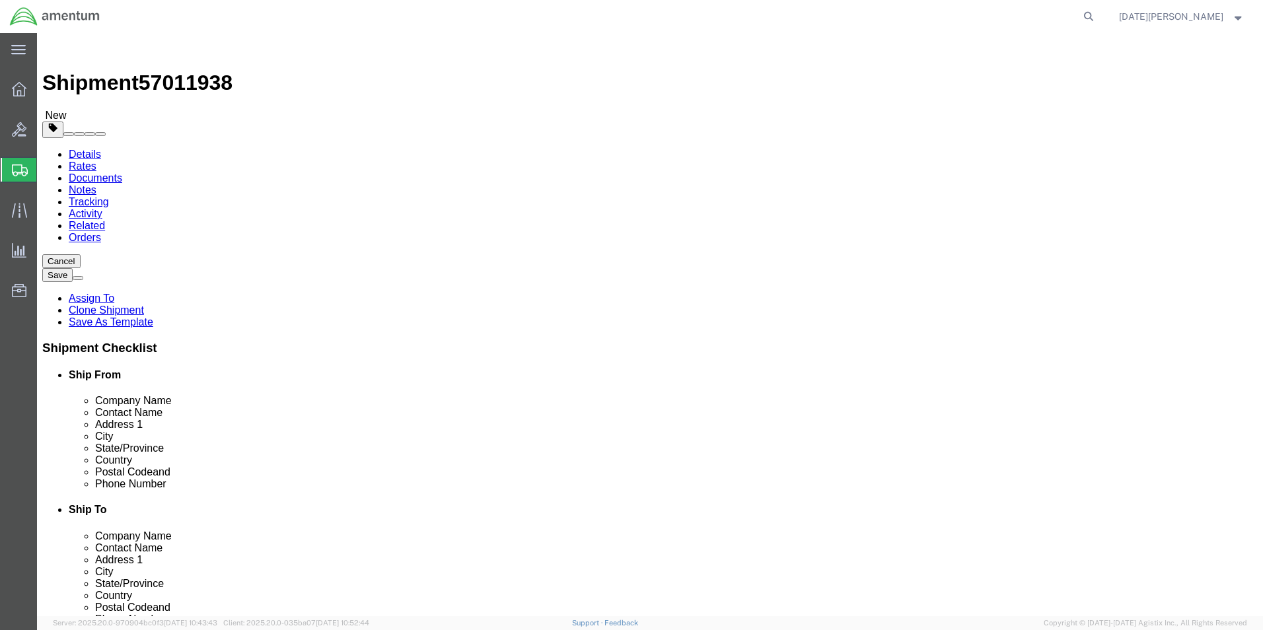
click button "Rate Shipment"
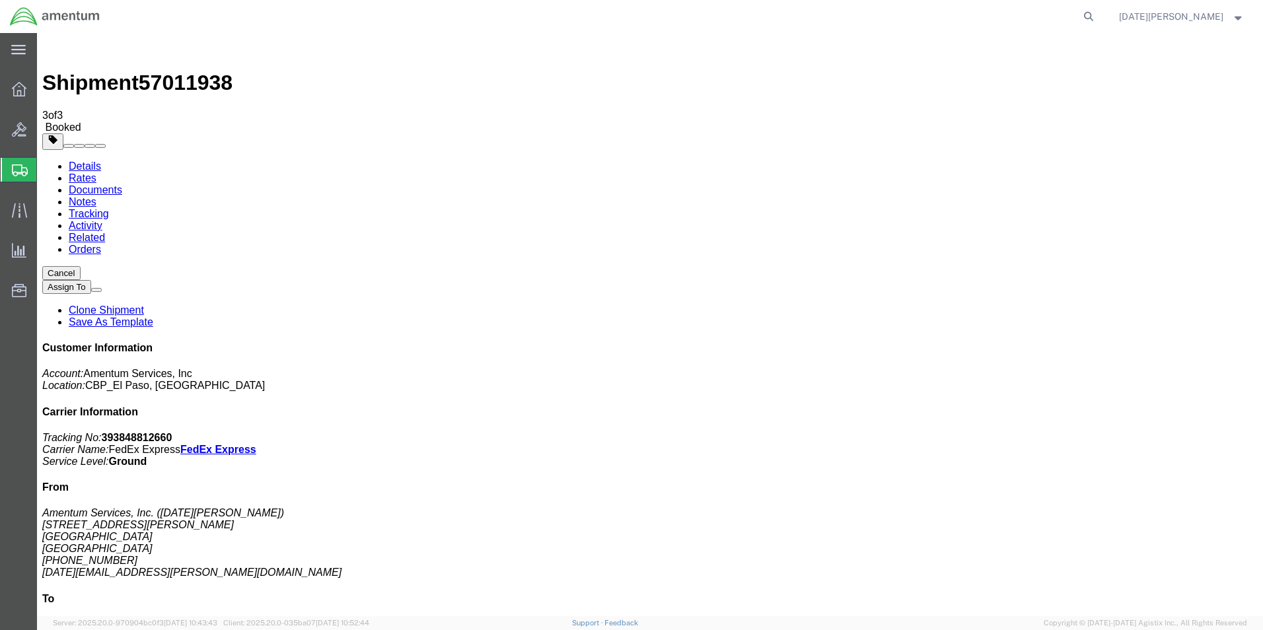
click at [1098, 18] on icon at bounding box center [1088, 16] width 18 height 18
type input "56996459"
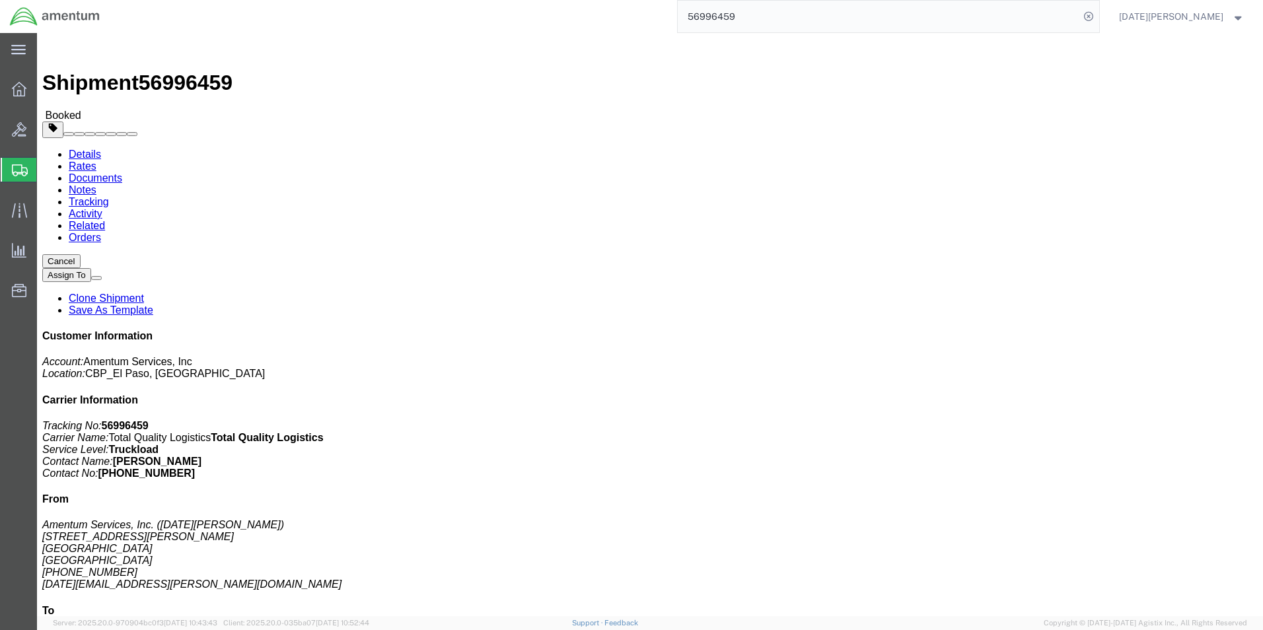
click link "Documents"
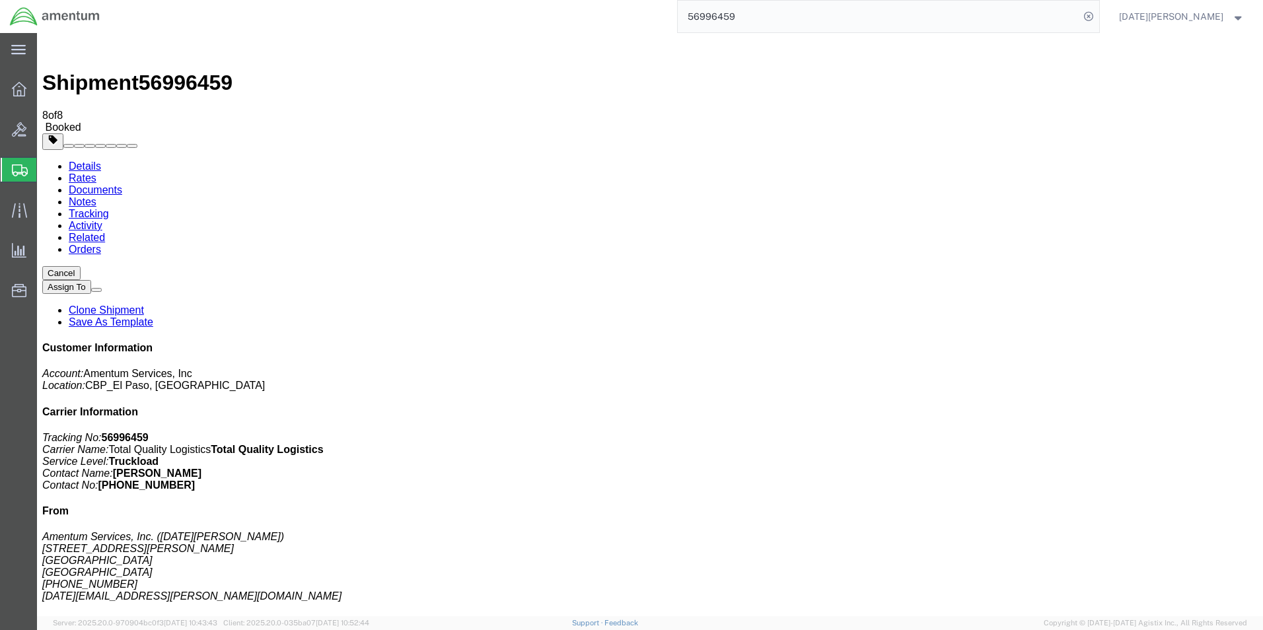
drag, startPoint x: 550, startPoint y: 211, endPoint x: 449, endPoint y: 245, distance: 106.5
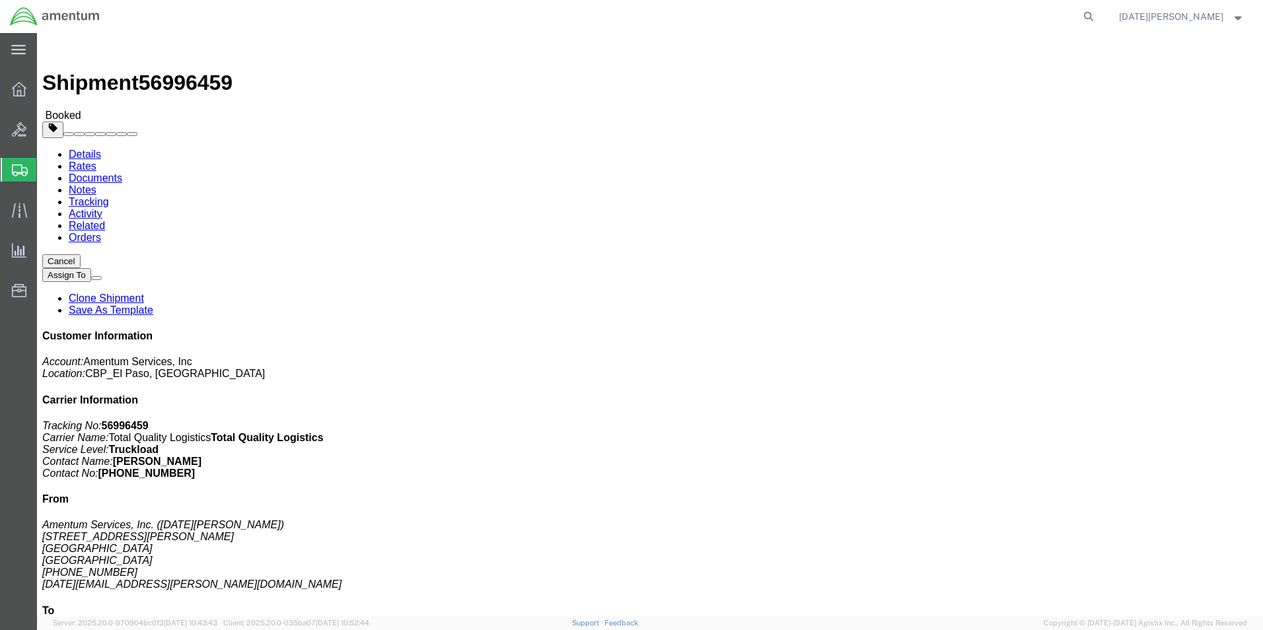
click link "Documents"
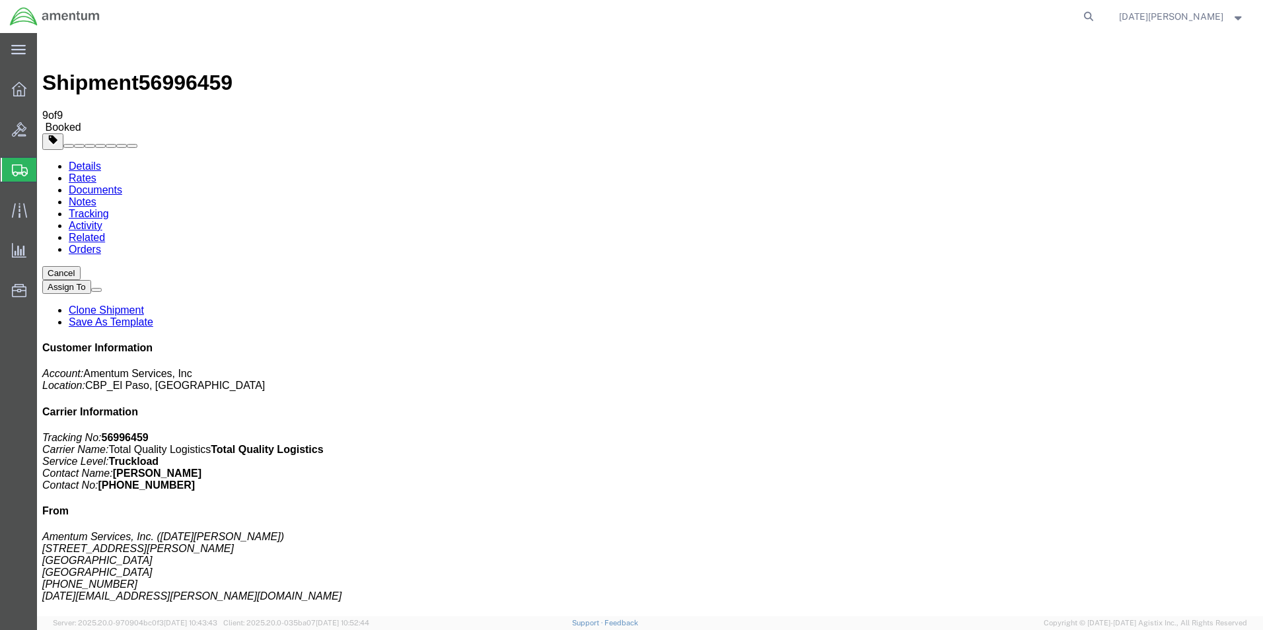
drag, startPoint x: 672, startPoint y: 510, endPoint x: 663, endPoint y: 480, distance: 31.6
